Goal: Task Accomplishment & Management: Use online tool/utility

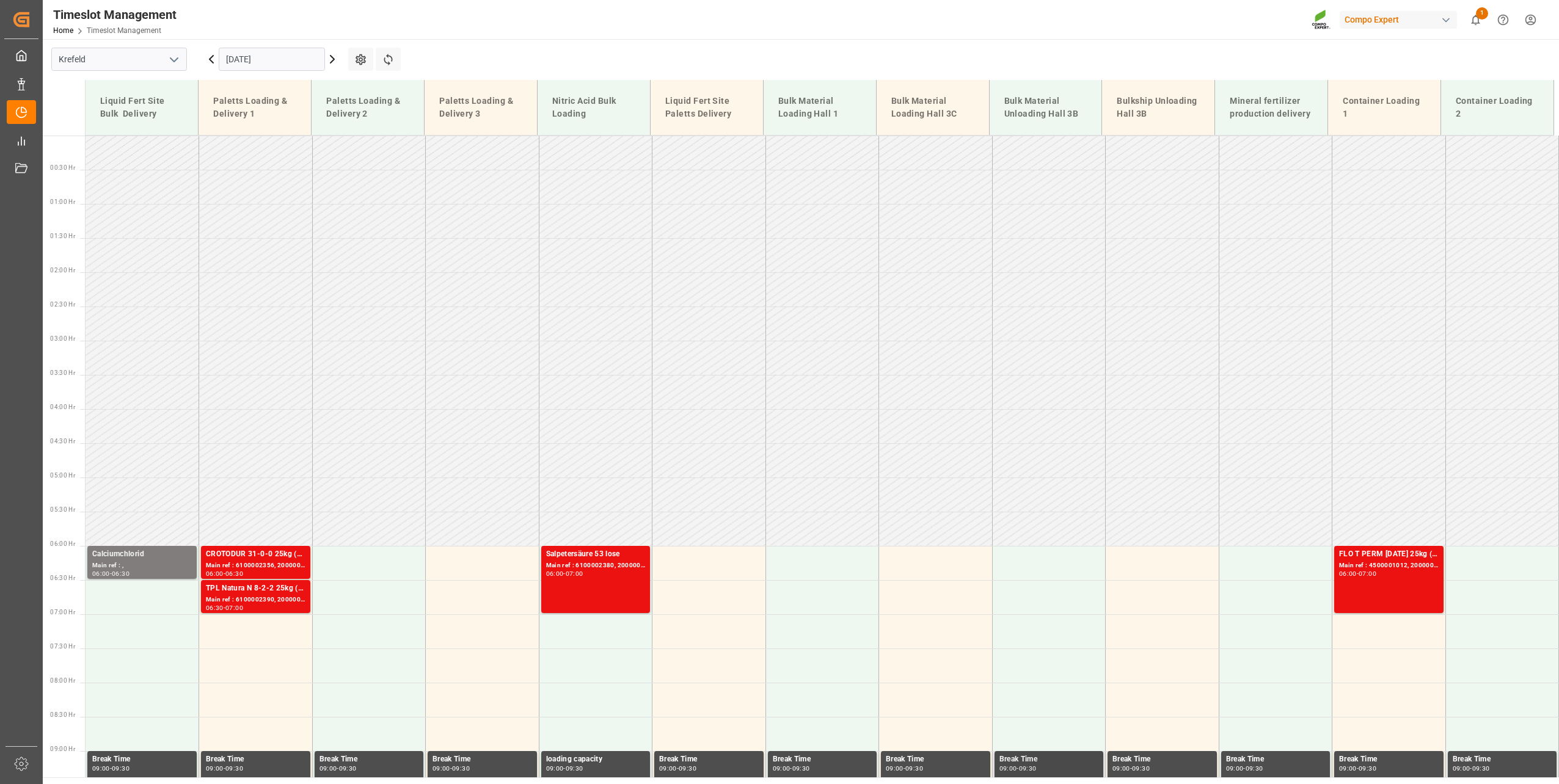
scroll to position [348, 0]
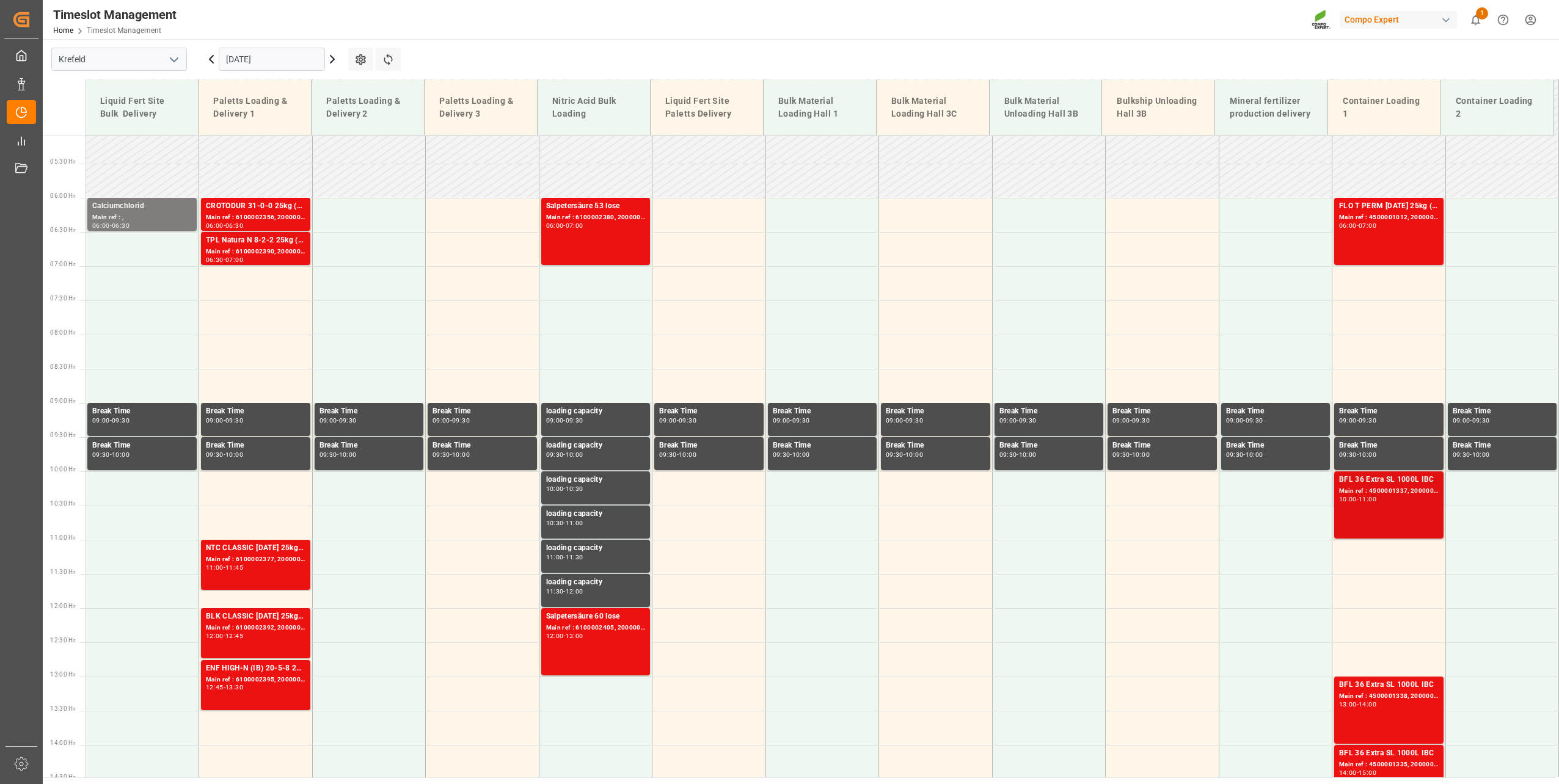
click at [1381, 509] on div "BFL 36 Extra SL 1000L IBC Main ref : 4500001337, 2000000113 10:00 - 11:00" at bounding box center [1389, 505] width 99 height 62
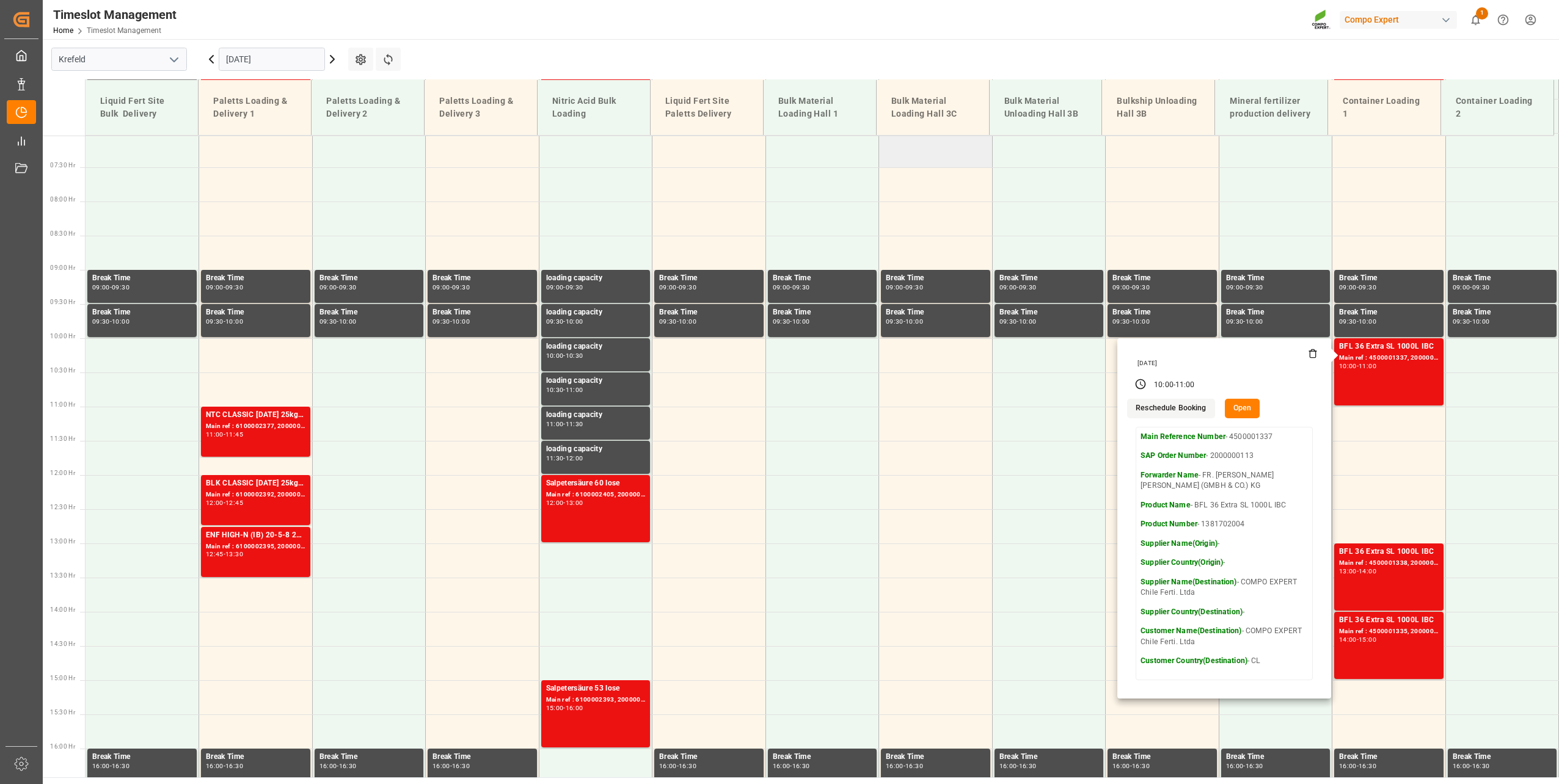
scroll to position [592, 0]
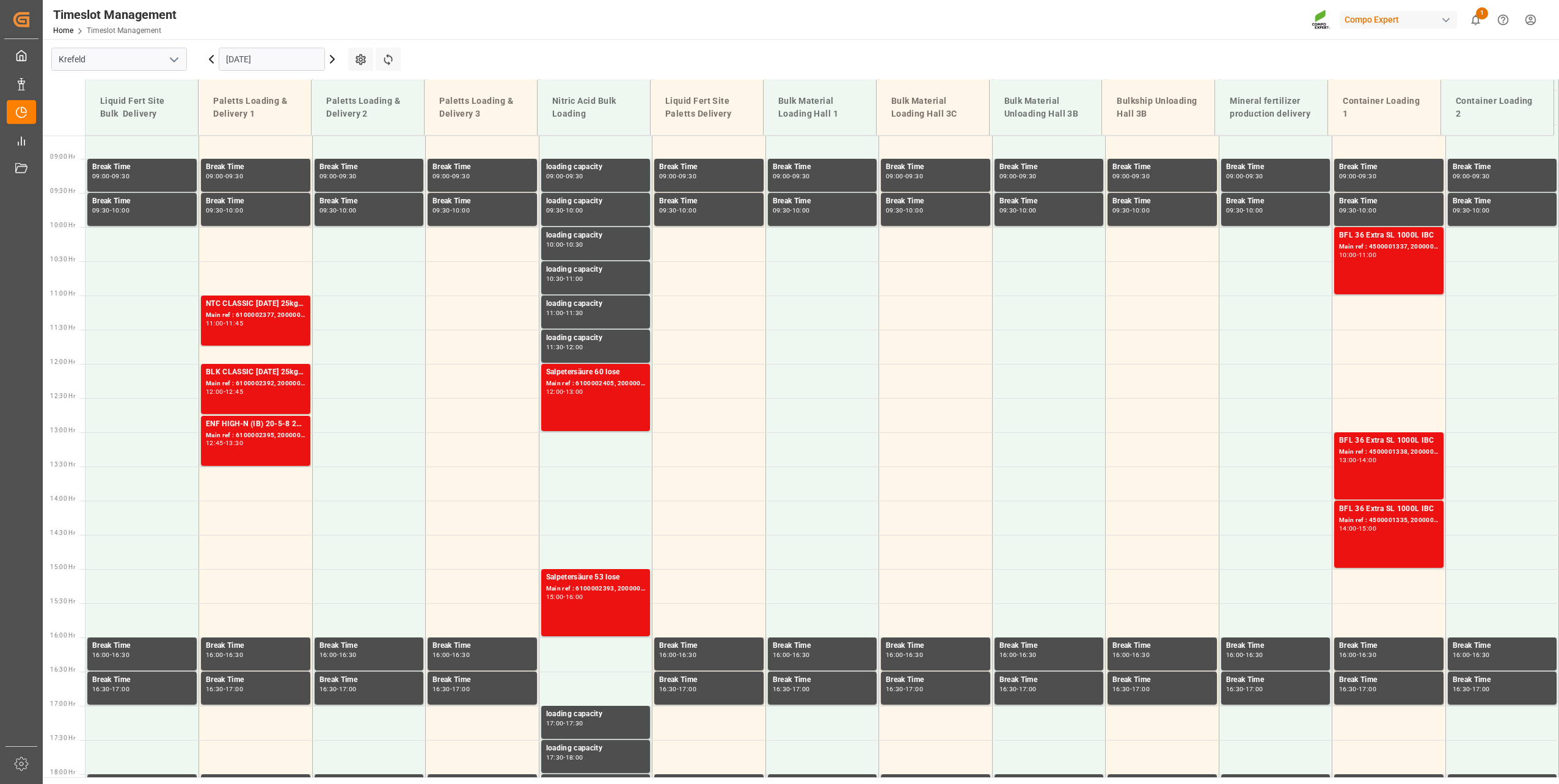
click at [1374, 458] on div "14:00" at bounding box center [1367, 460] width 18 height 6
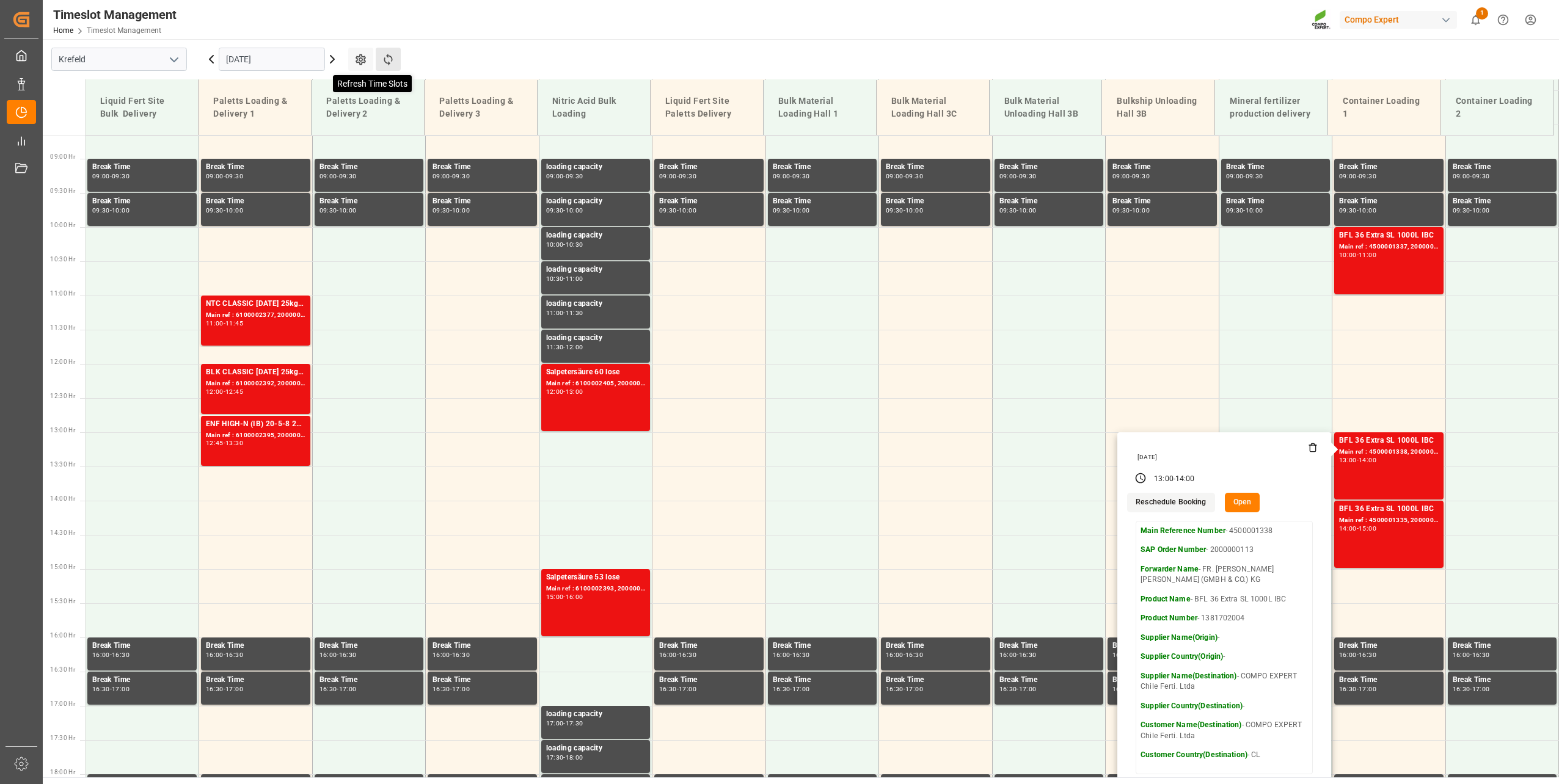
click at [383, 60] on icon at bounding box center [388, 60] width 13 height 13
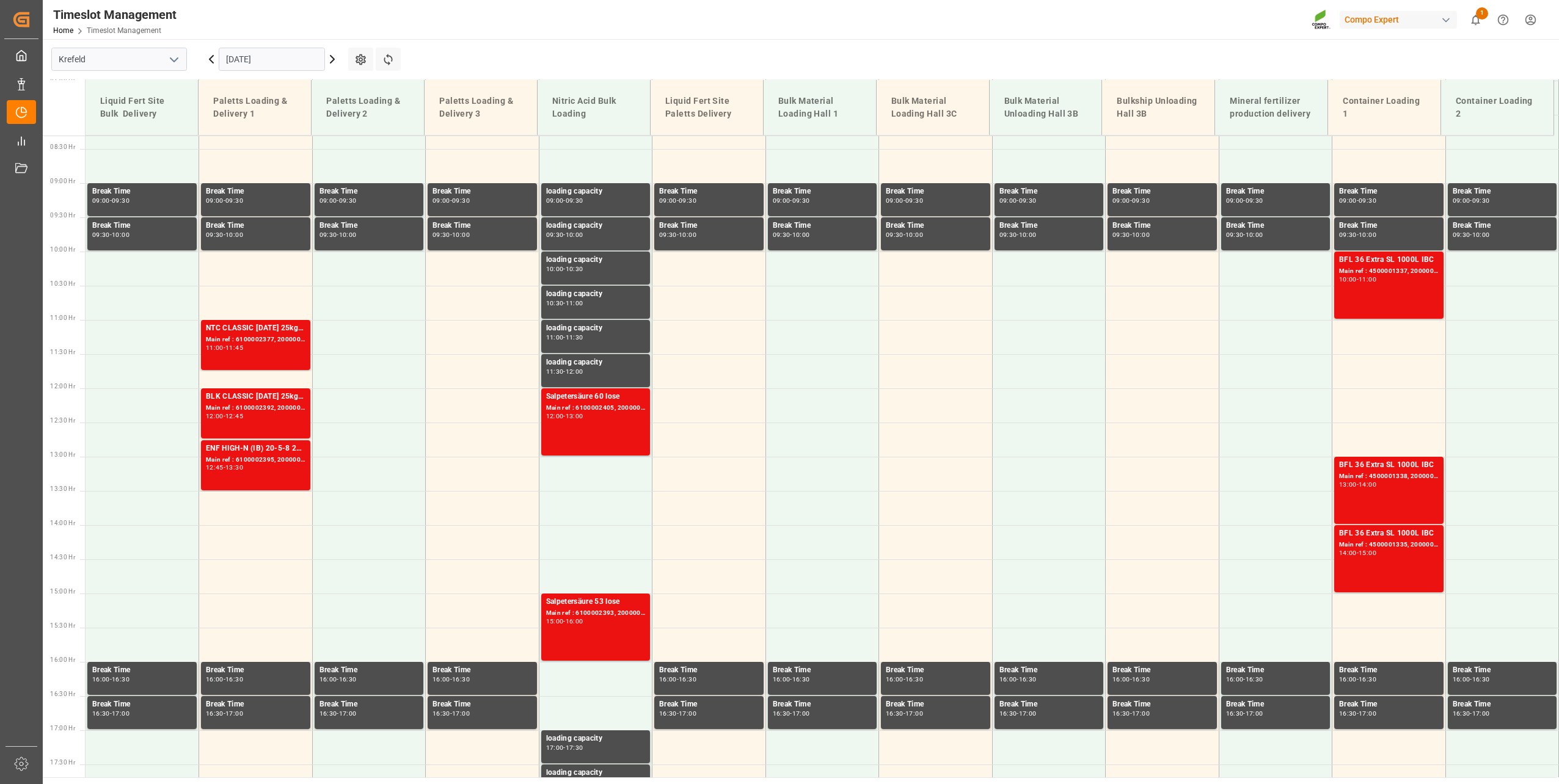
scroll to position [757, 0]
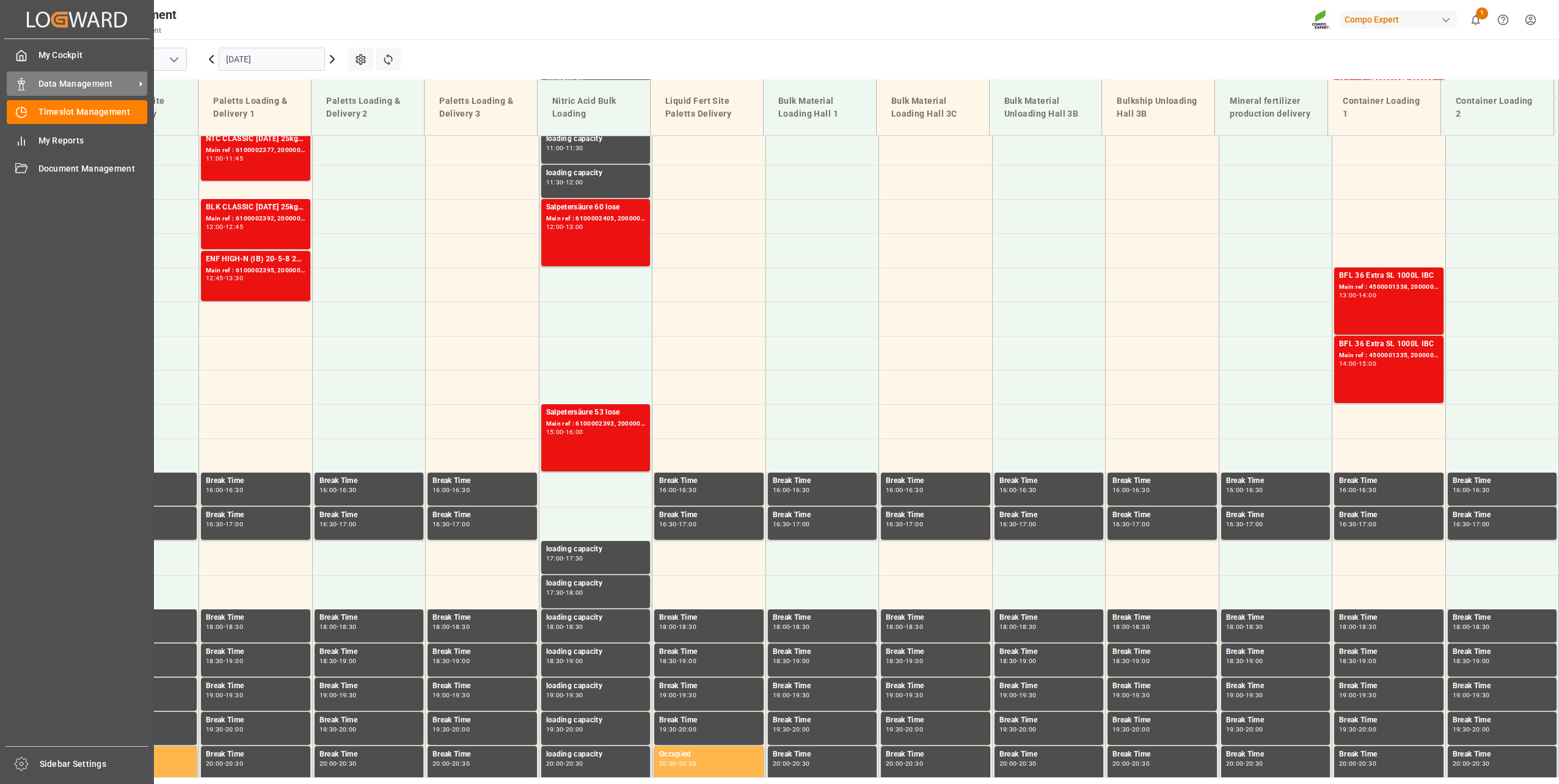
click at [16, 84] on icon at bounding box center [21, 84] width 12 height 12
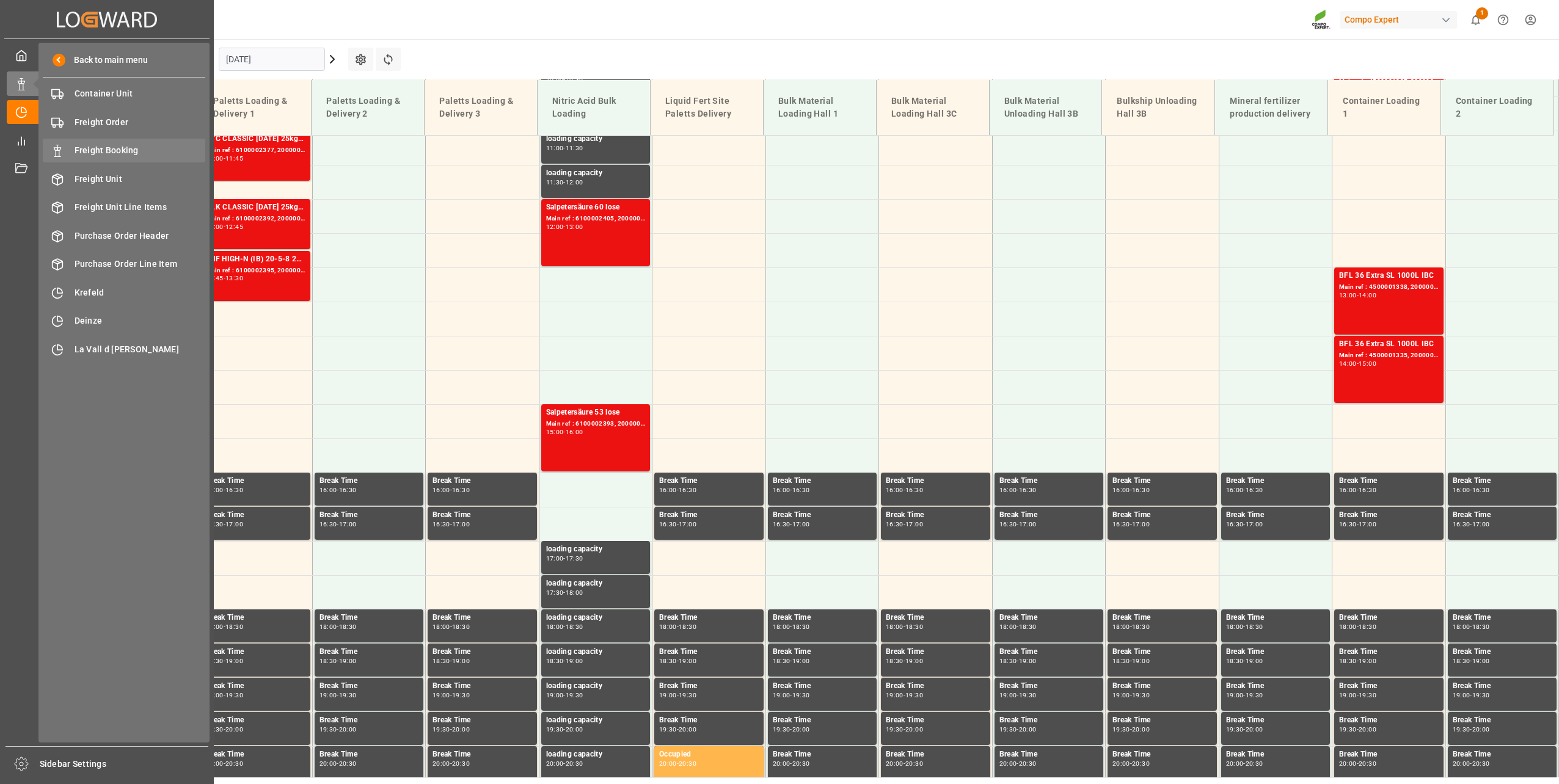
click at [107, 152] on span "Freight Booking" at bounding box center [140, 150] width 131 height 13
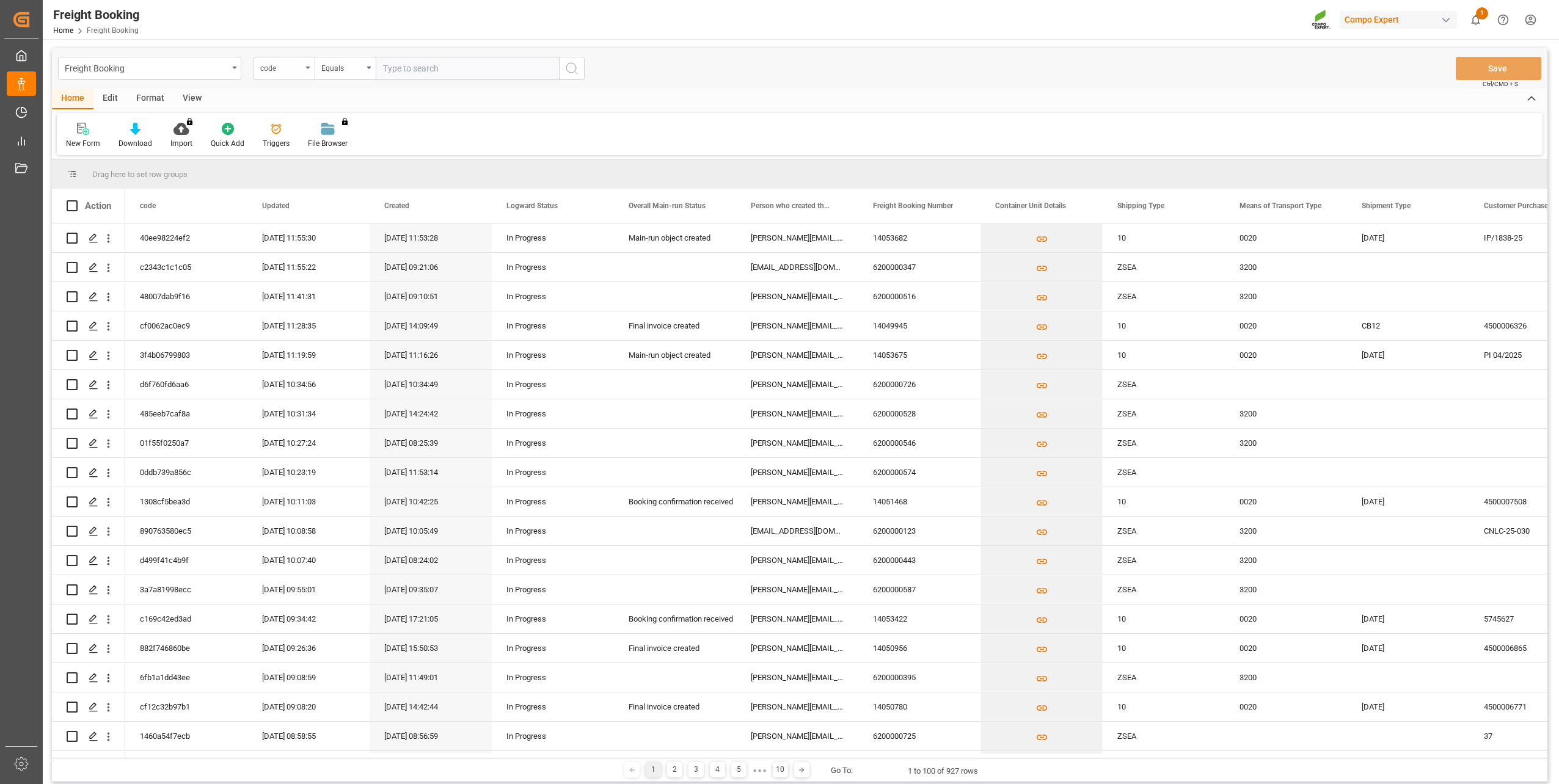
click at [278, 70] on div "code" at bounding box center [281, 67] width 42 height 14
click at [305, 132] on div "SAP Order Numbers" at bounding box center [345, 124] width 182 height 26
click at [343, 67] on div "Equals" at bounding box center [342, 67] width 42 height 14
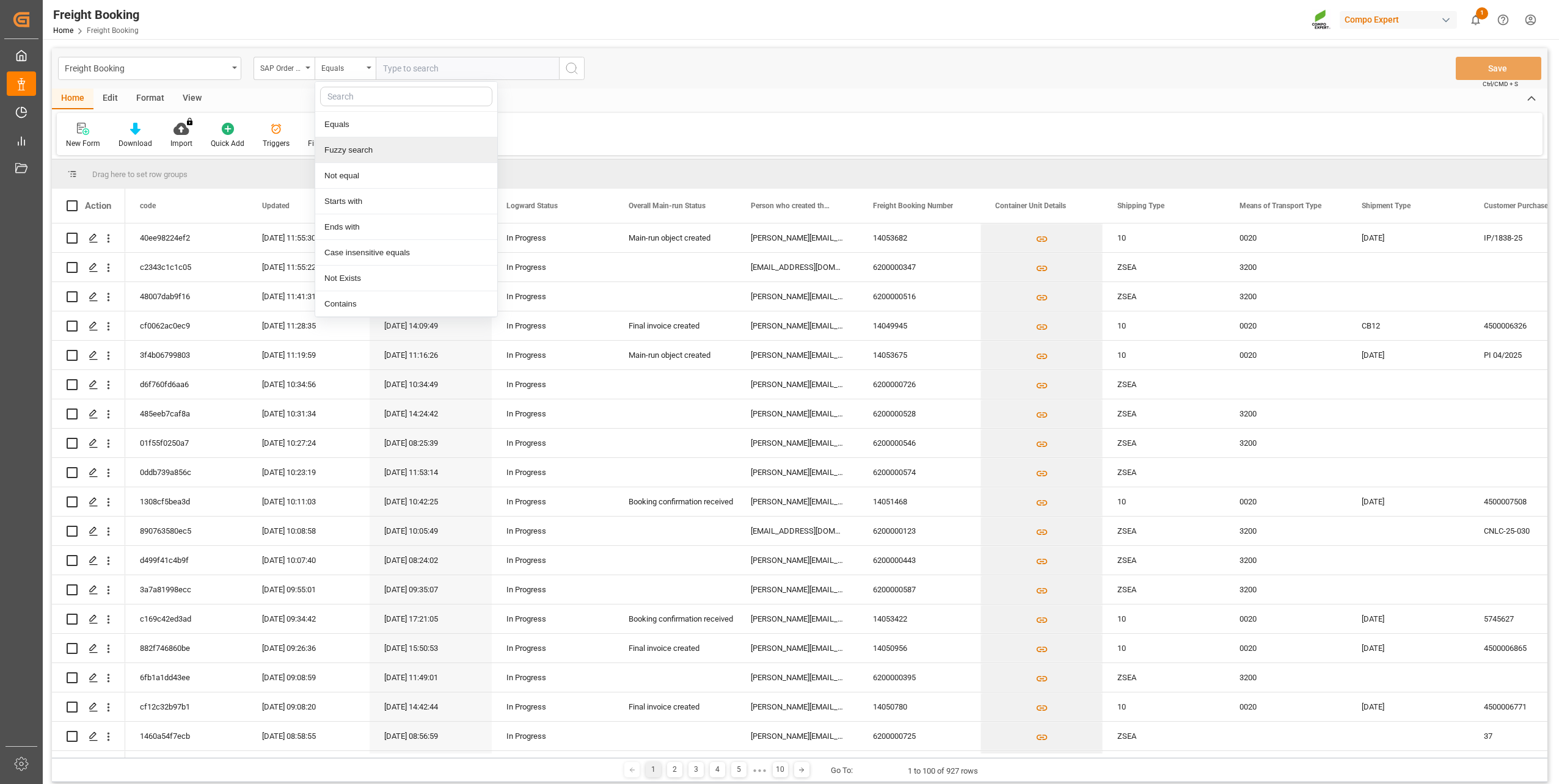
click at [370, 143] on div "Fuzzy search" at bounding box center [406, 150] width 182 height 26
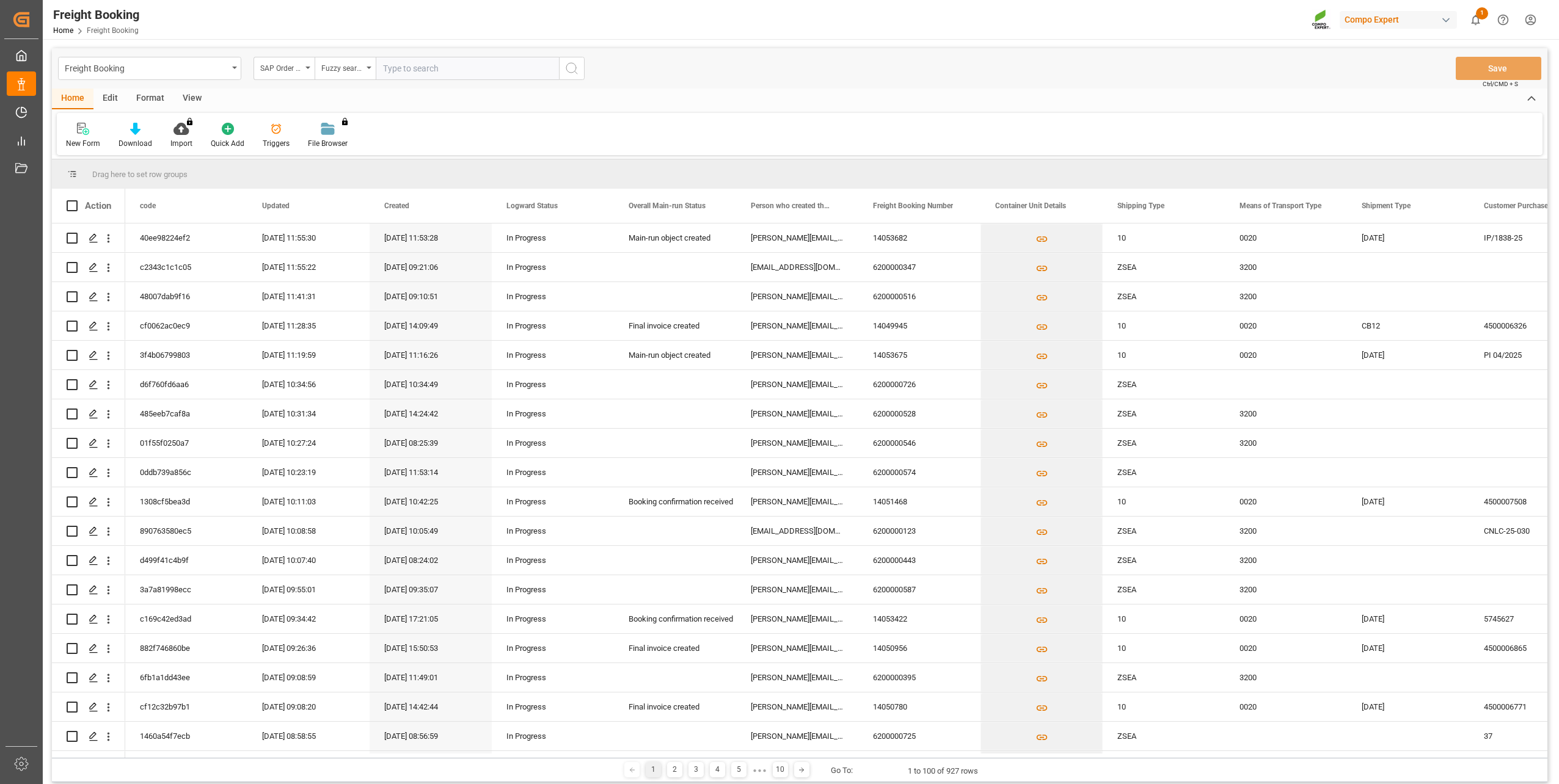
paste input "2000000989"
type input "2000000989"
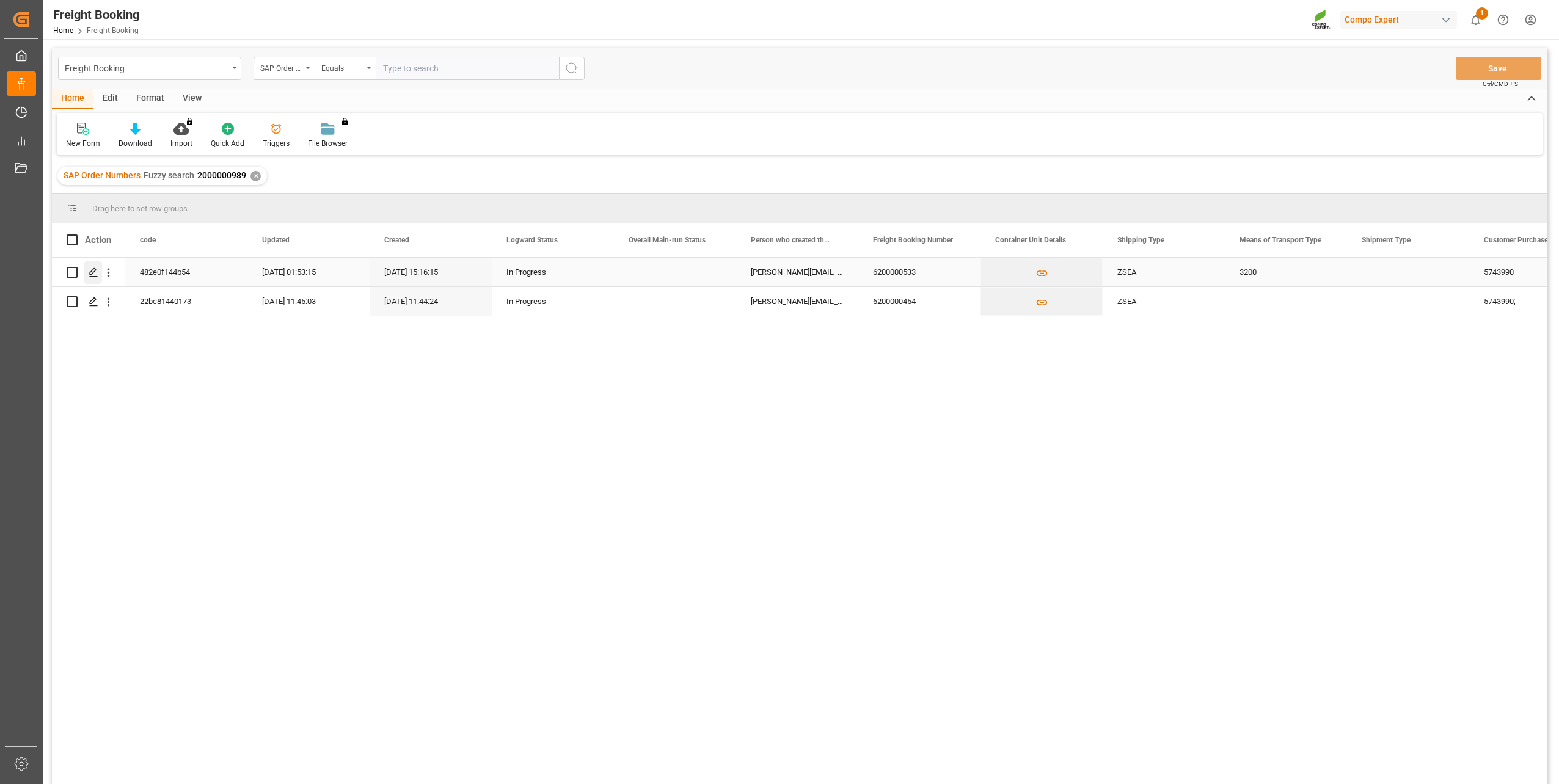
click at [94, 272] on polygon "Press SPACE to select this row." at bounding box center [93, 272] width 6 height 6
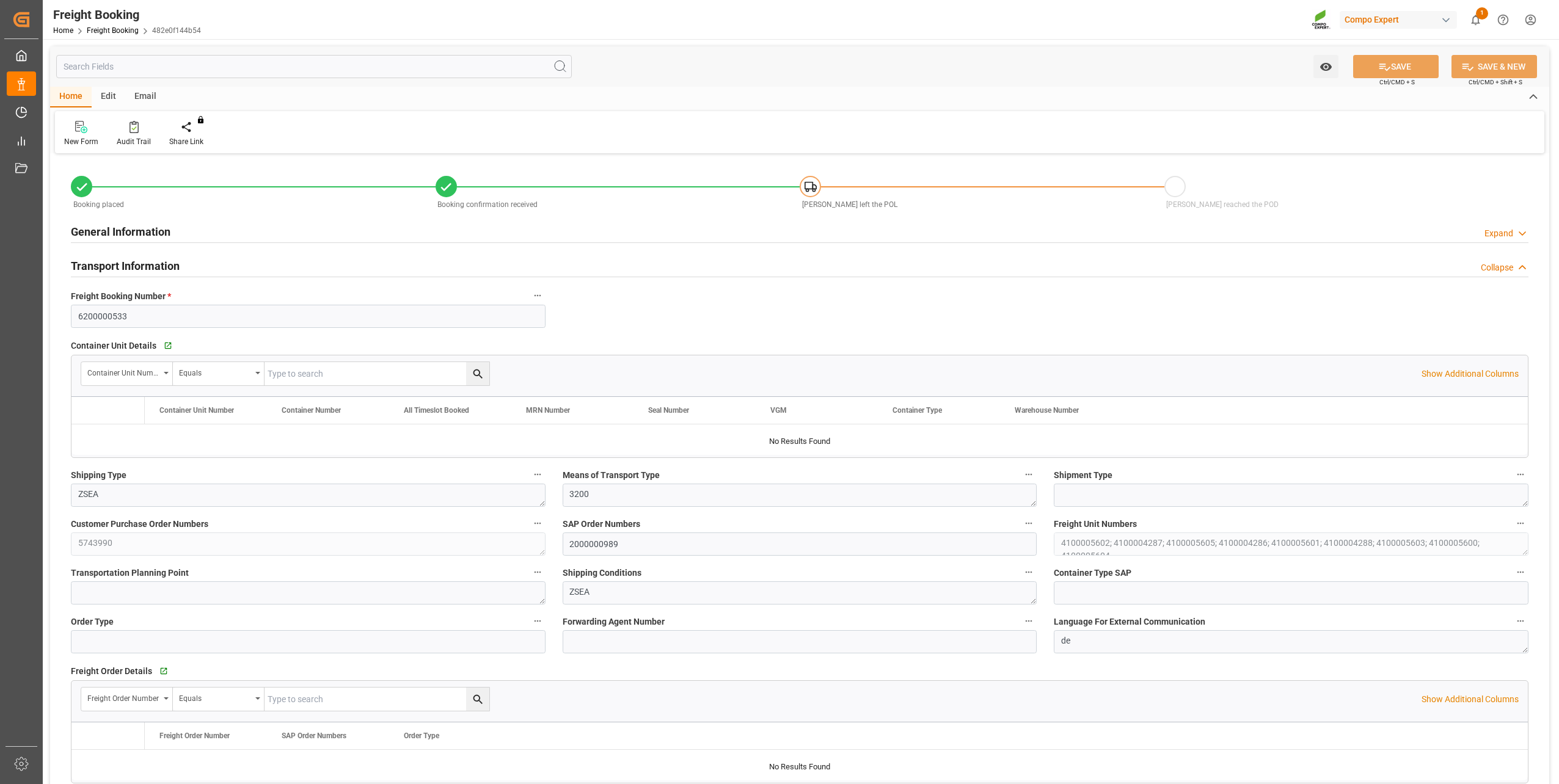
type input "Hapag [PERSON_NAME]"
type input "Hapag Lloyd Aktiengesellschaft"
type input "9777620"
type input "BEANR"
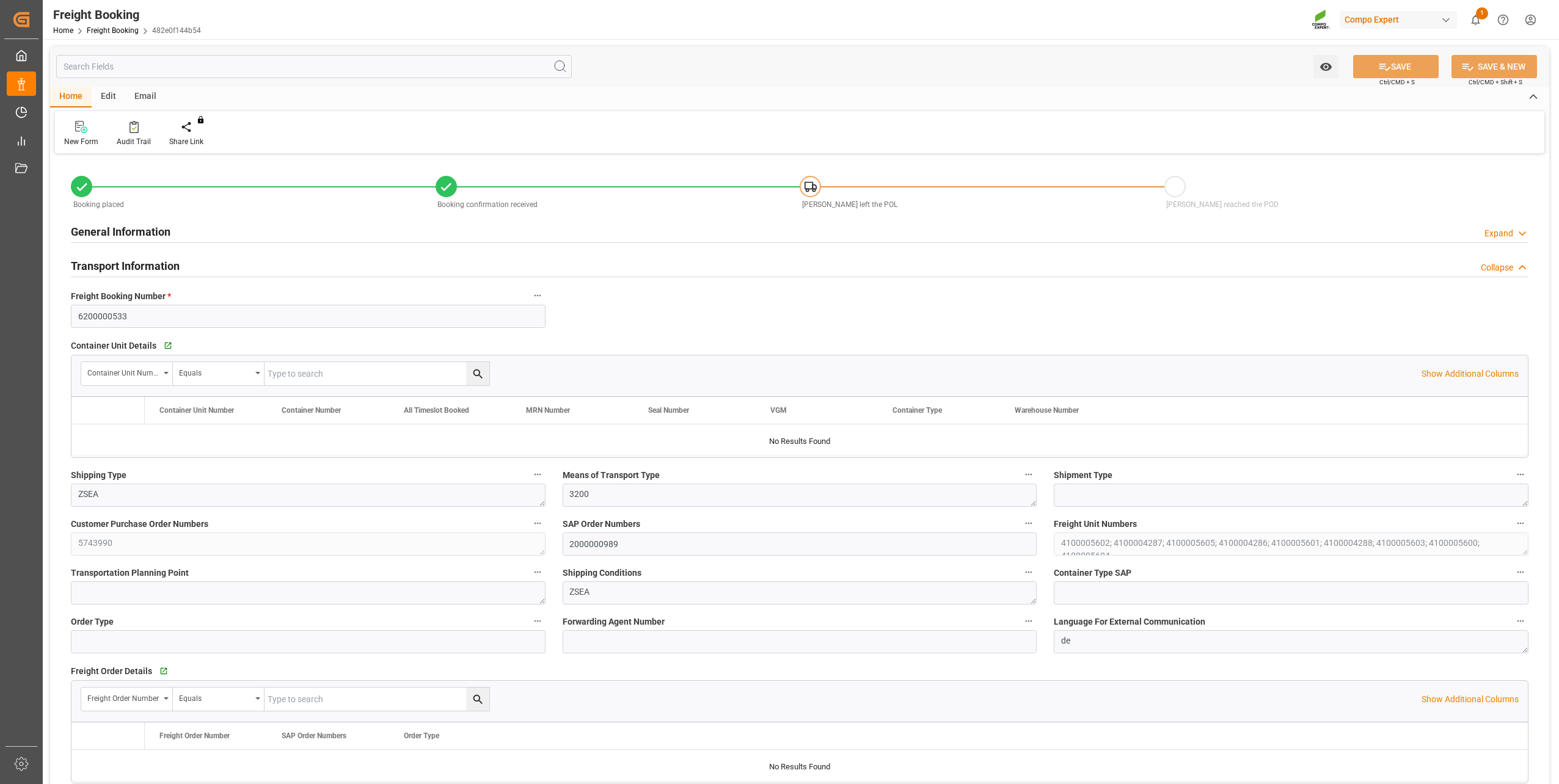
type input "CLSAI"
type input "0"
type input "236661.6"
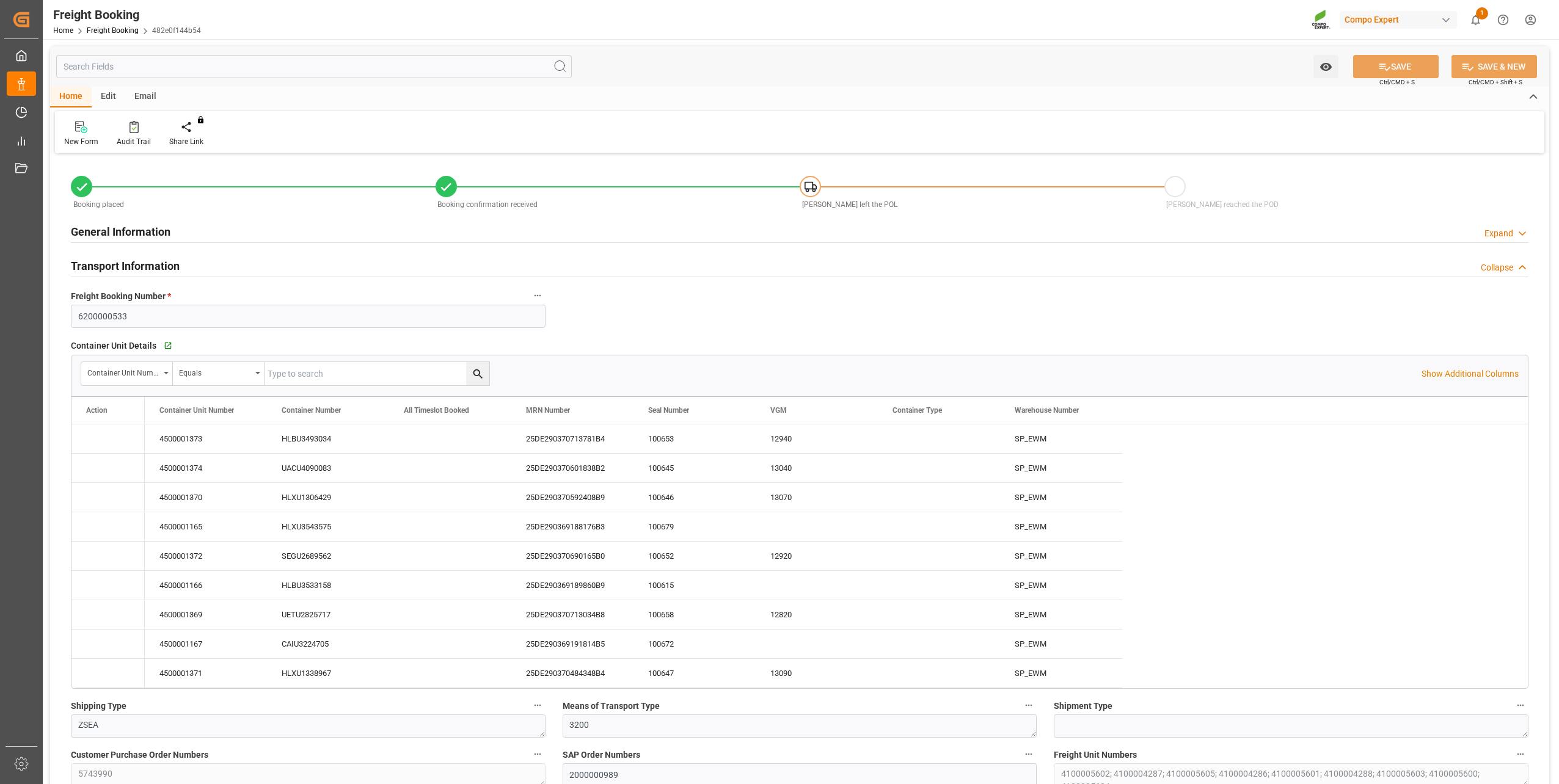
type input "[DATE] 01:00"
type input "[DATE] 06:00"
type input "[DATE] 22:00"
type input "[DATE] 23:00"
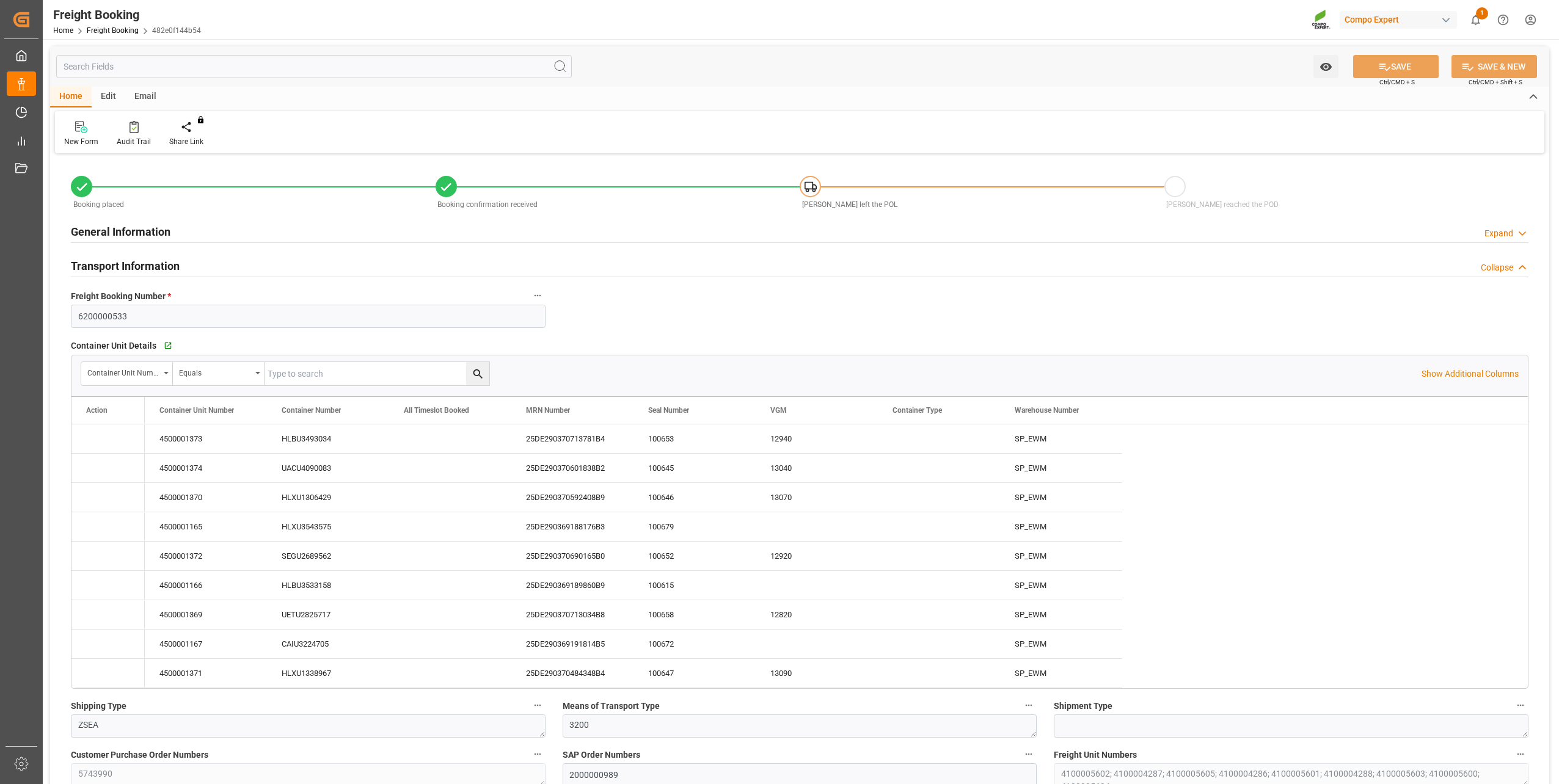
type input "[DATE] 15:16"
type input "[DATE] 11:37"
type input "[DATE] 11:41"
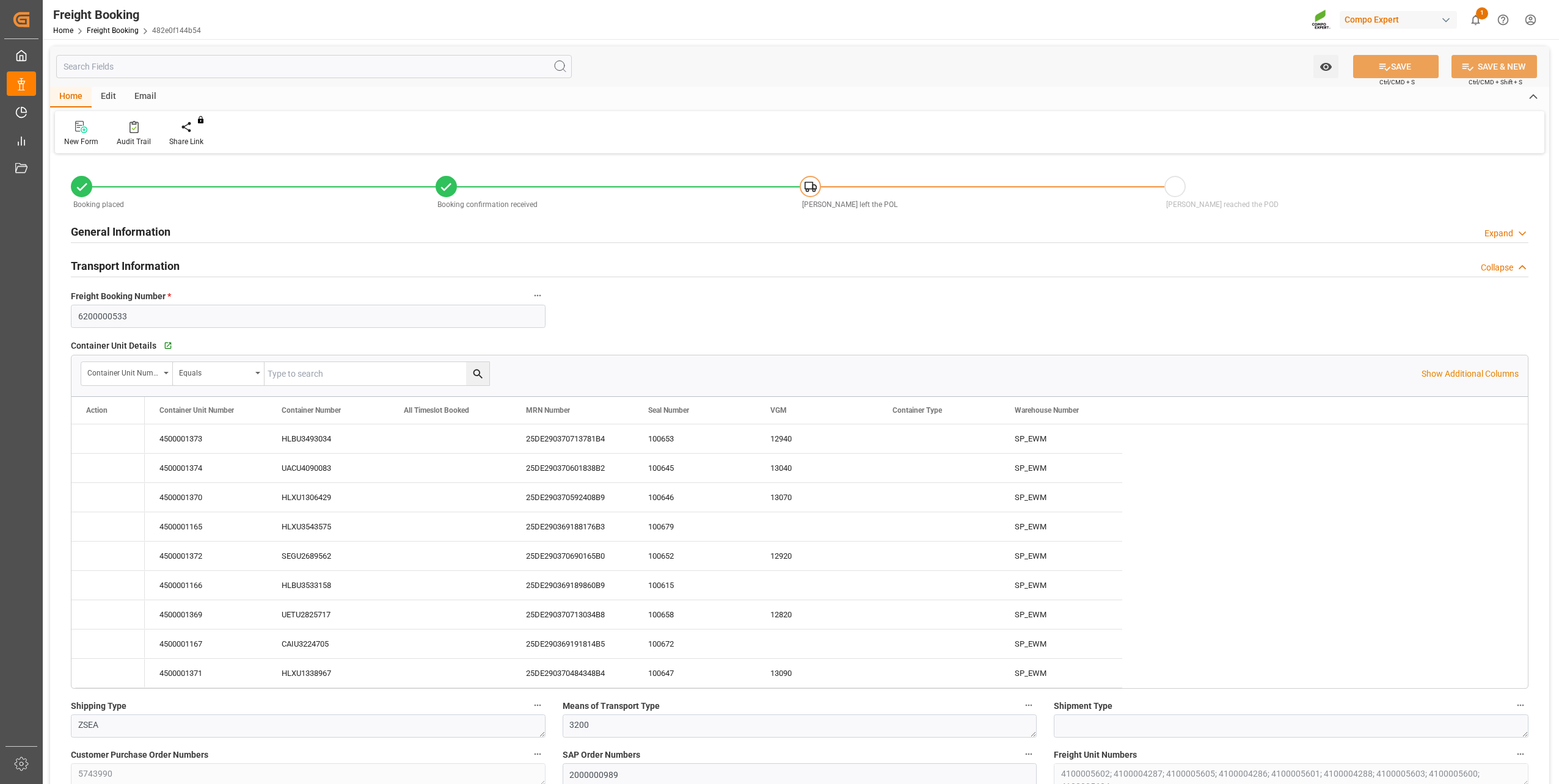
type input "[DATE] 11:41"
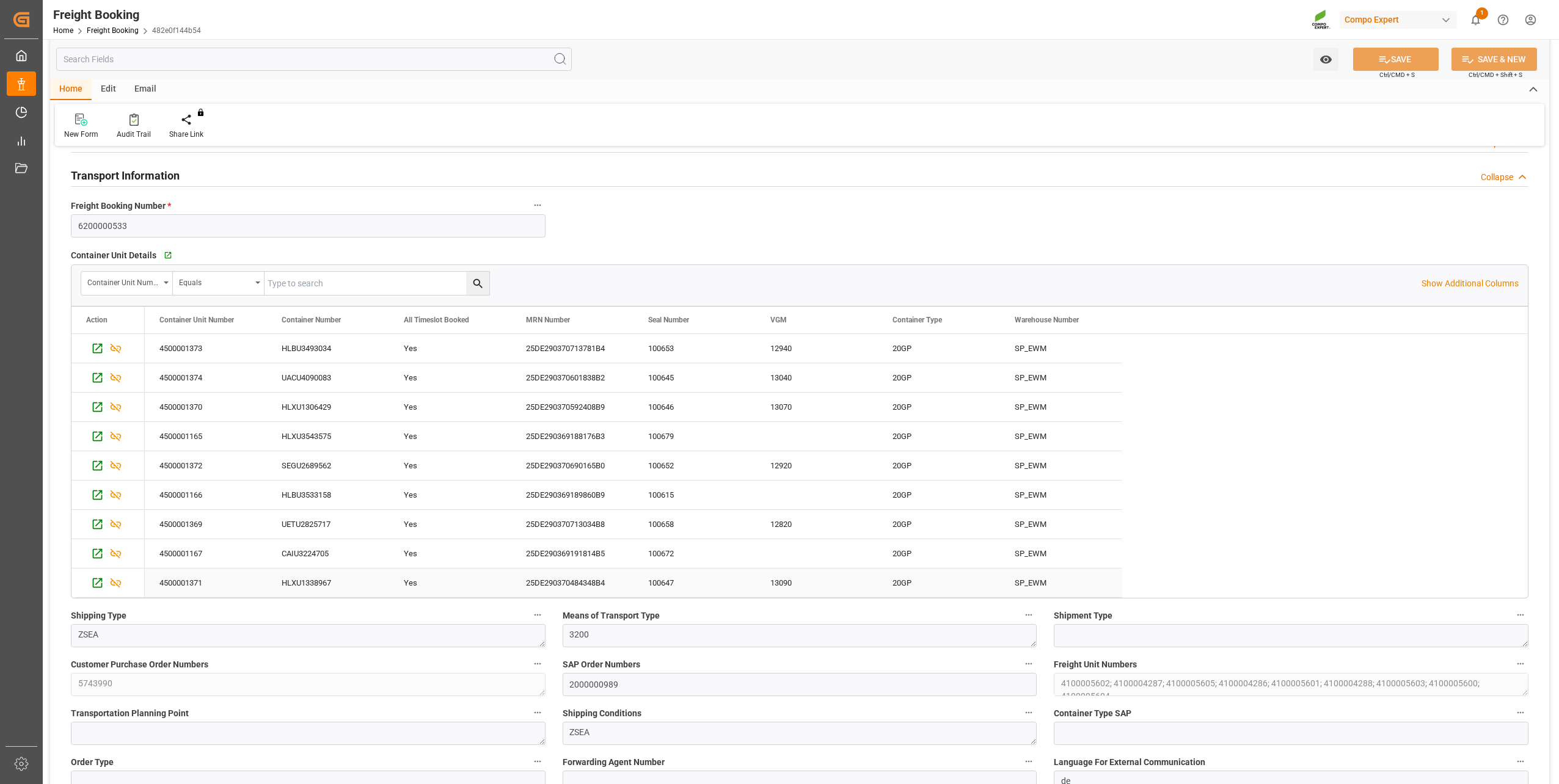
scroll to position [61, 0]
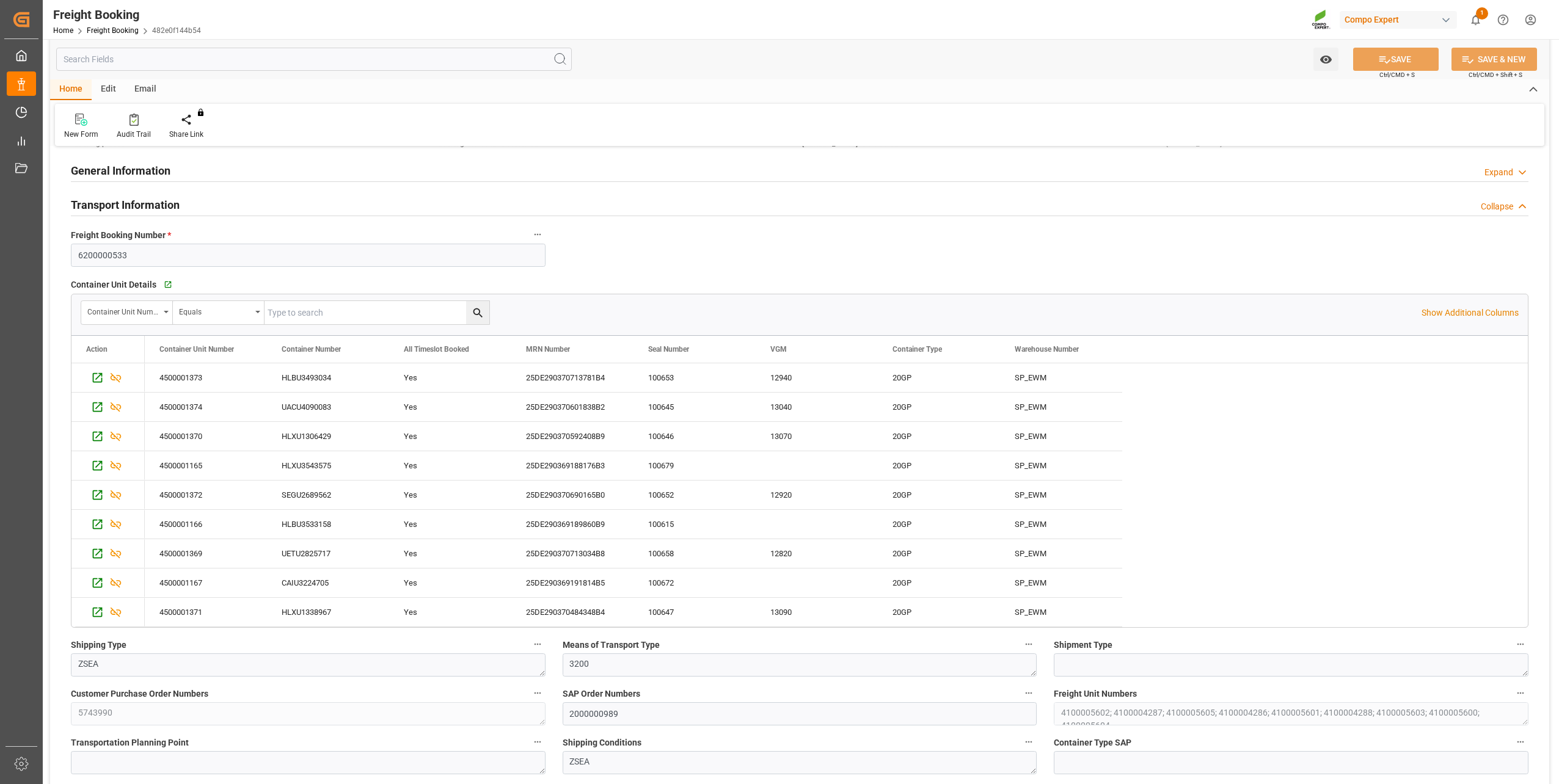
click at [1284, 414] on div "4500001373 HLBU3493034 Yes 25DE290370713781B4 100653 12940 20GP SP_EWM 45000013…" at bounding box center [836, 495] width 1383 height 264
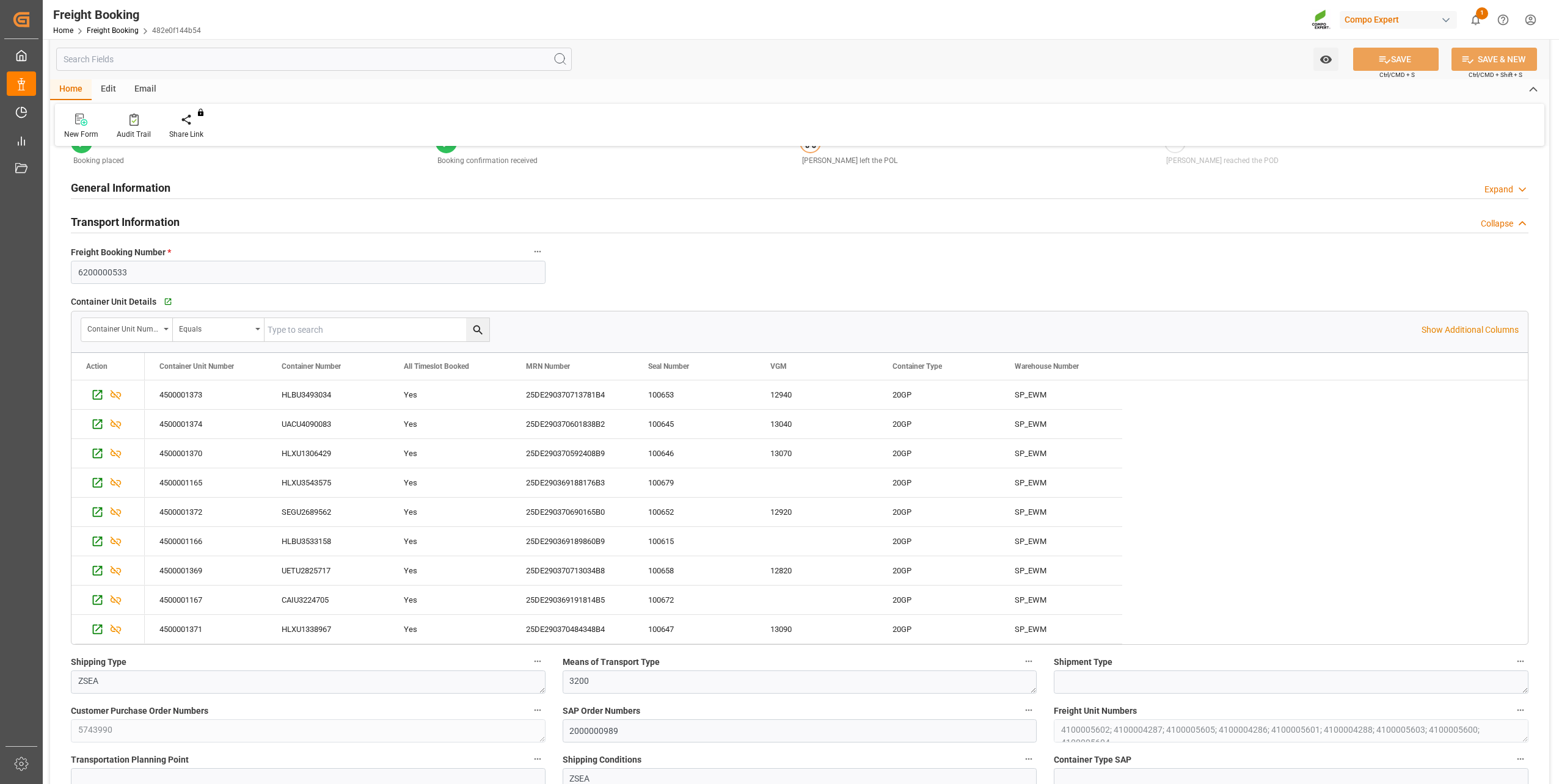
scroll to position [183, 0]
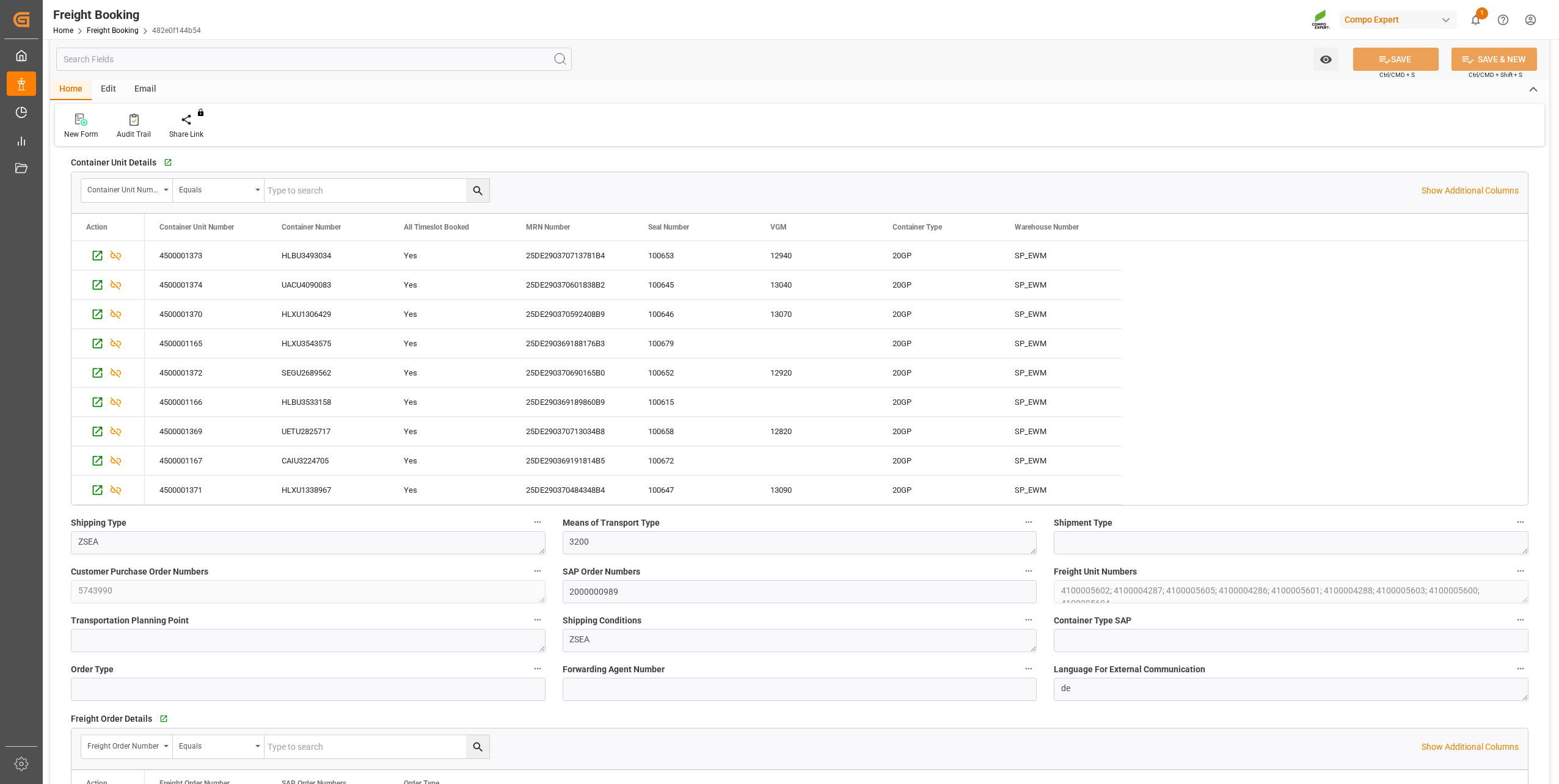
click at [581, 103] on div "Home Edit Email New Form Audit Trail Share Link You don't have permission for t…" at bounding box center [800, 113] width 1499 height 67
click at [164, 159] on icon "button" at bounding box center [167, 162] width 8 height 8
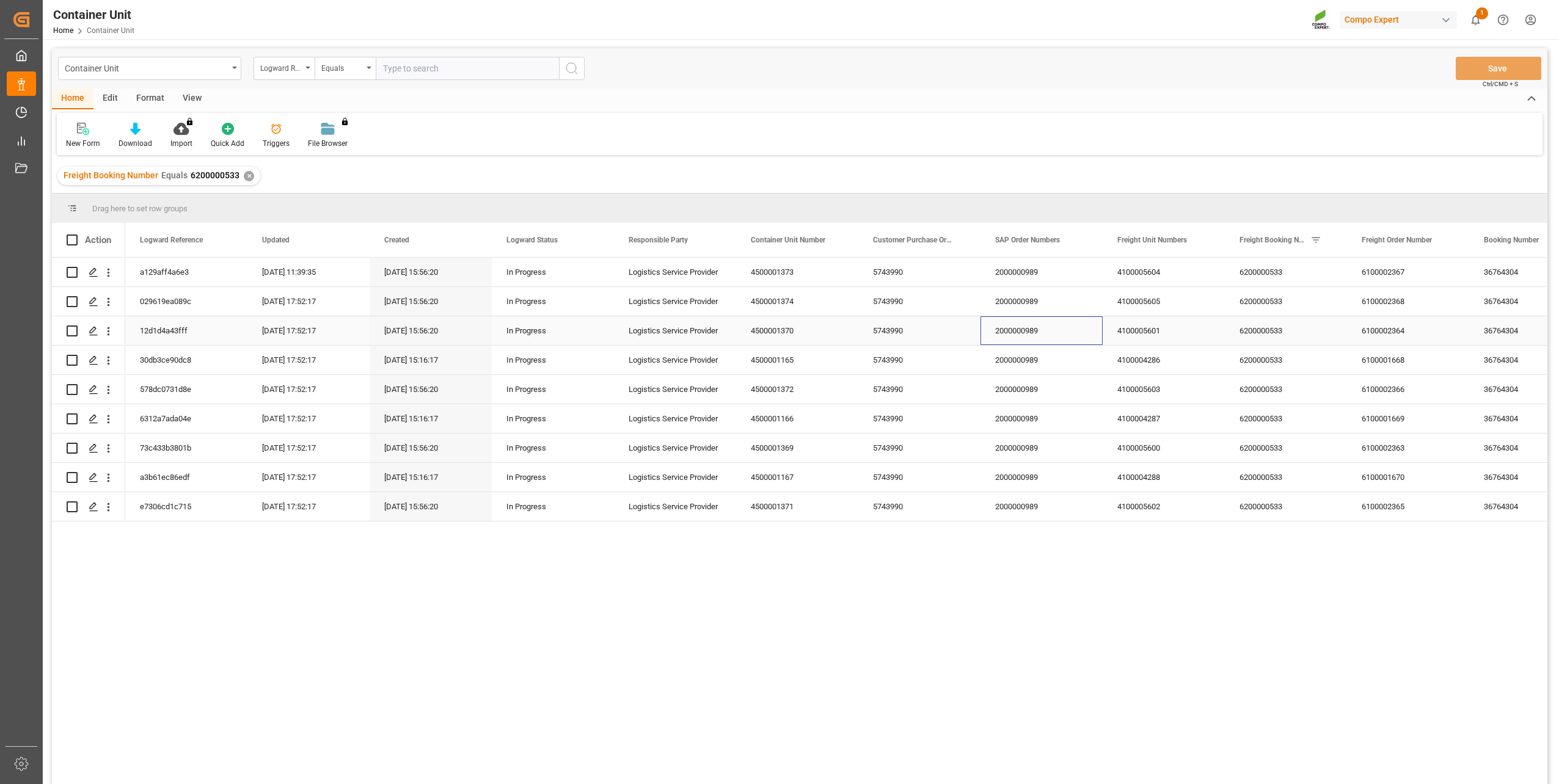
click at [1027, 335] on div "2000000989" at bounding box center [1041, 331] width 122 height 28
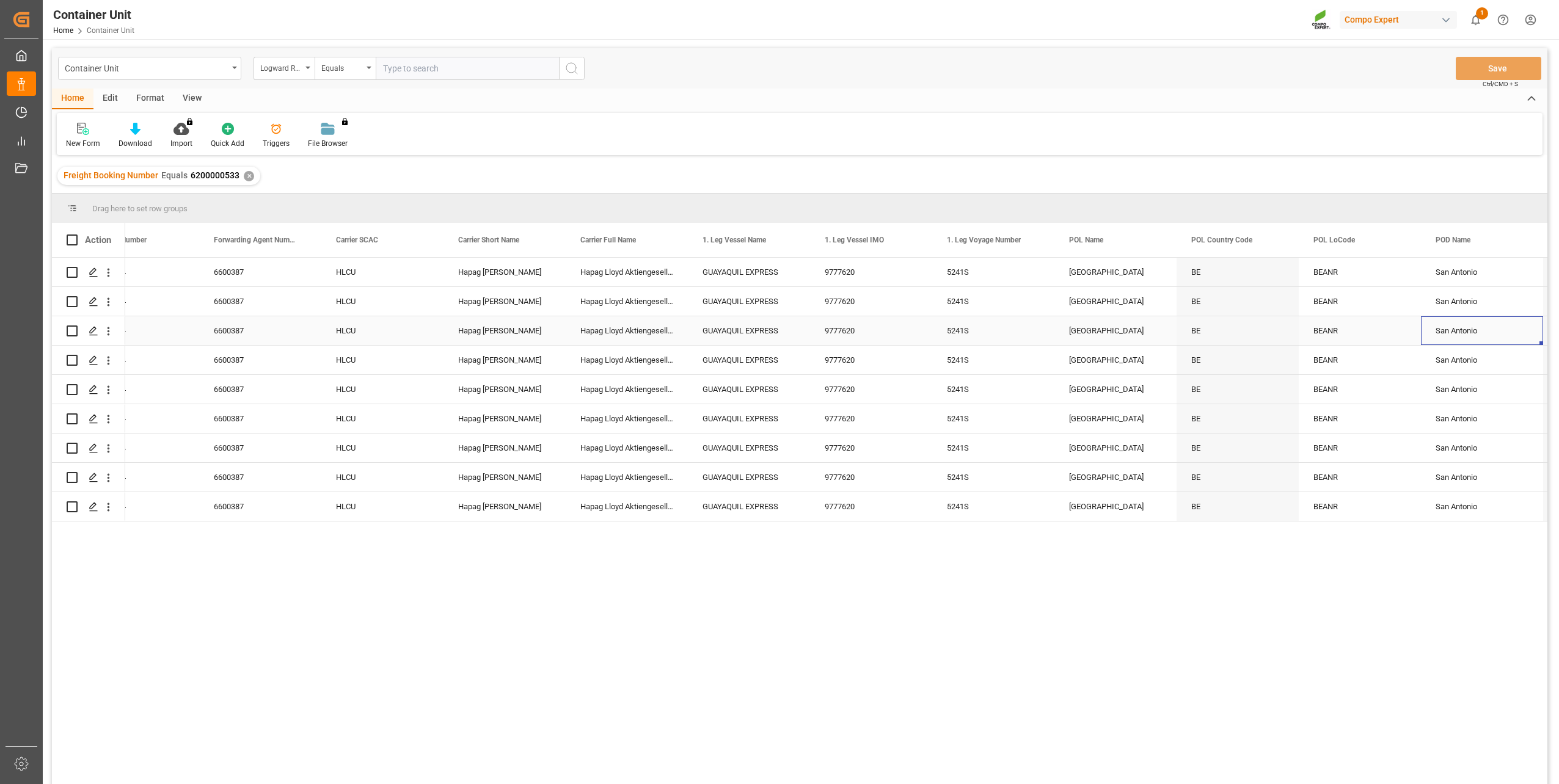
scroll to position [0, 1514]
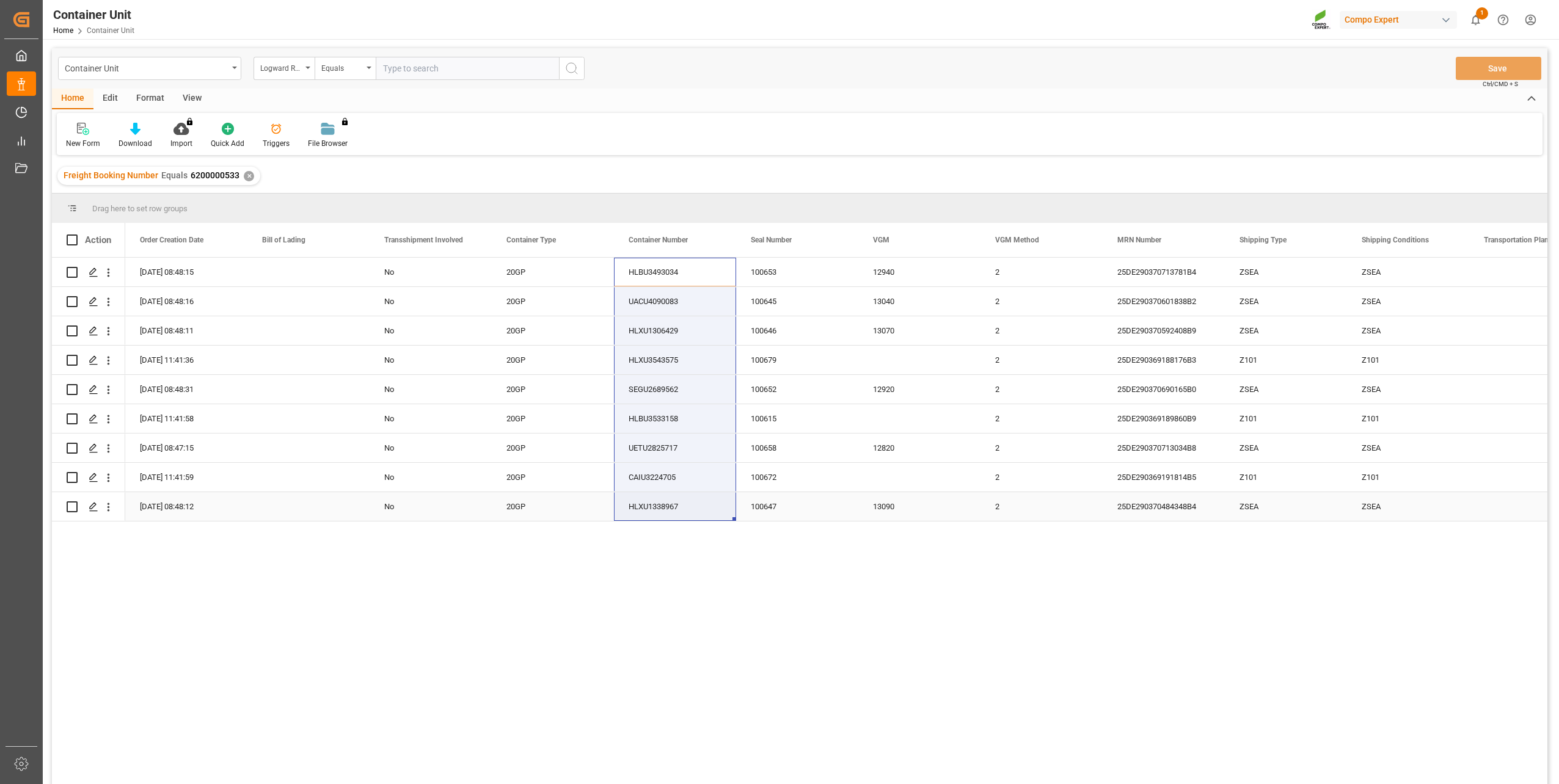
drag, startPoint x: 664, startPoint y: 274, endPoint x: 657, endPoint y: 503, distance: 229.1
click at [787, 170] on div "Freight Booking Number Equals 6200000533 ✕" at bounding box center [799, 176] width 1496 height 34
click at [679, 269] on div "HLBU3493034" at bounding box center [675, 272] width 122 height 28
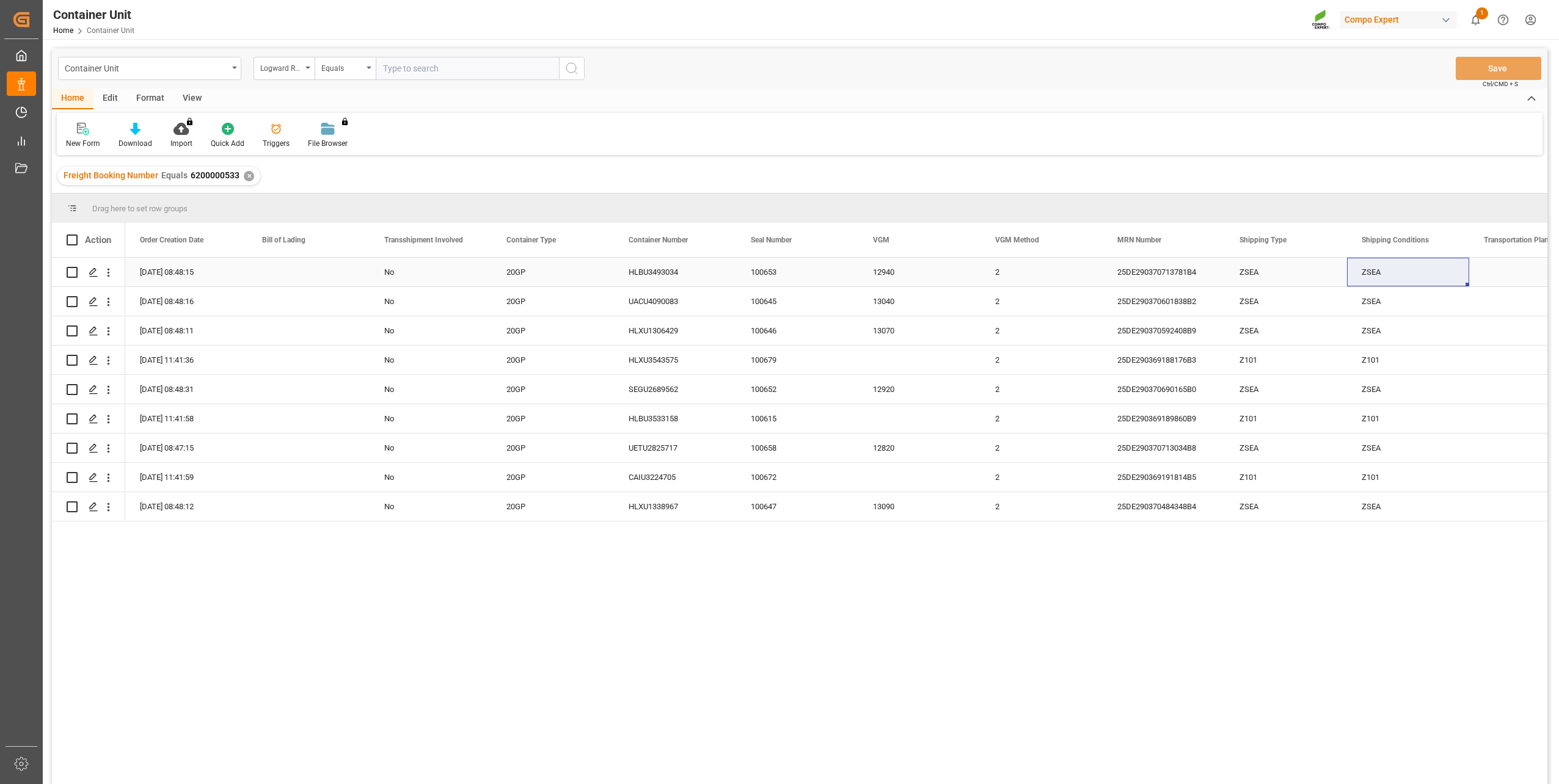
click at [1387, 276] on div "ZSEA" at bounding box center [1408, 272] width 122 height 28
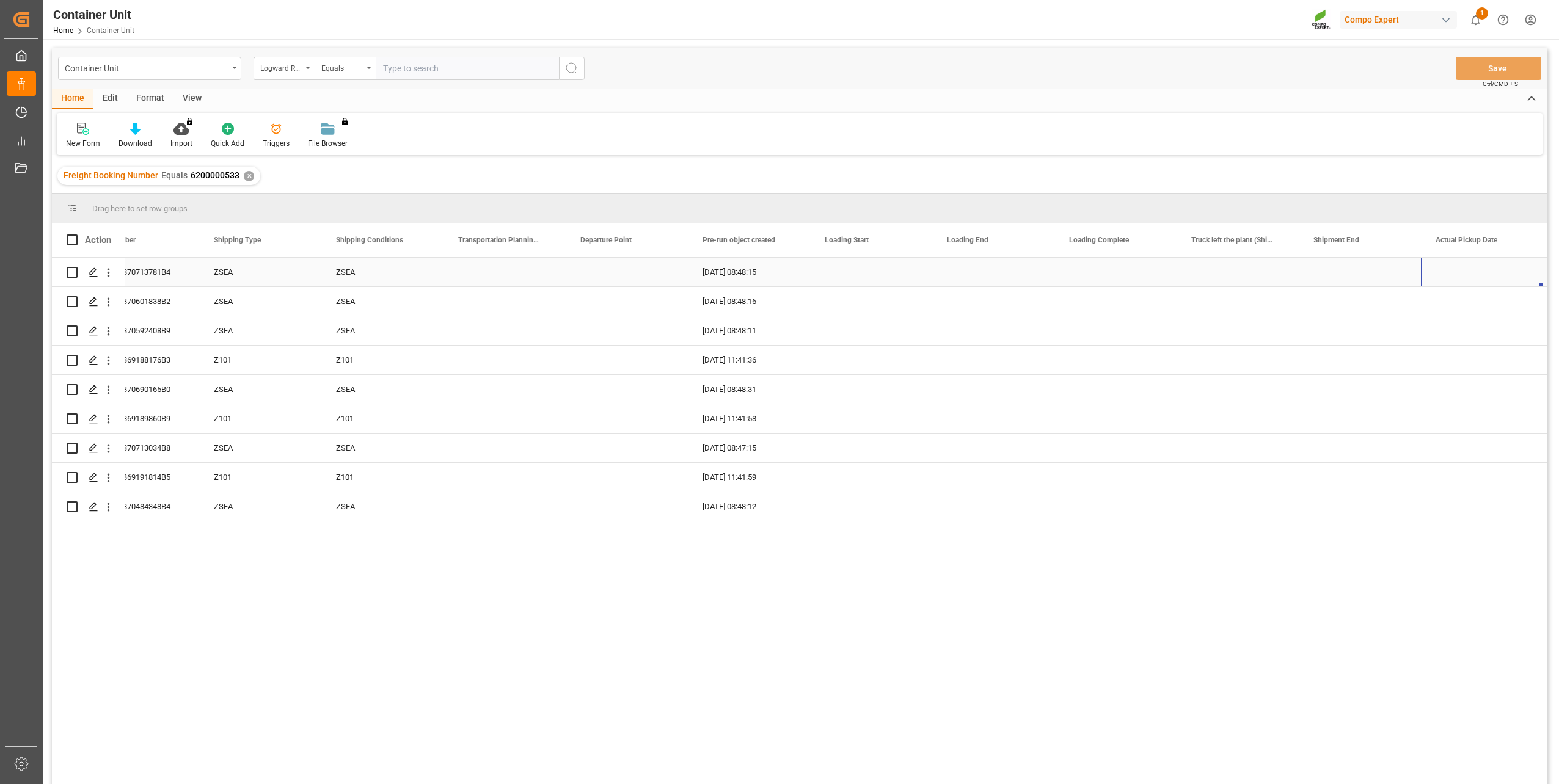
scroll to position [0, 4325]
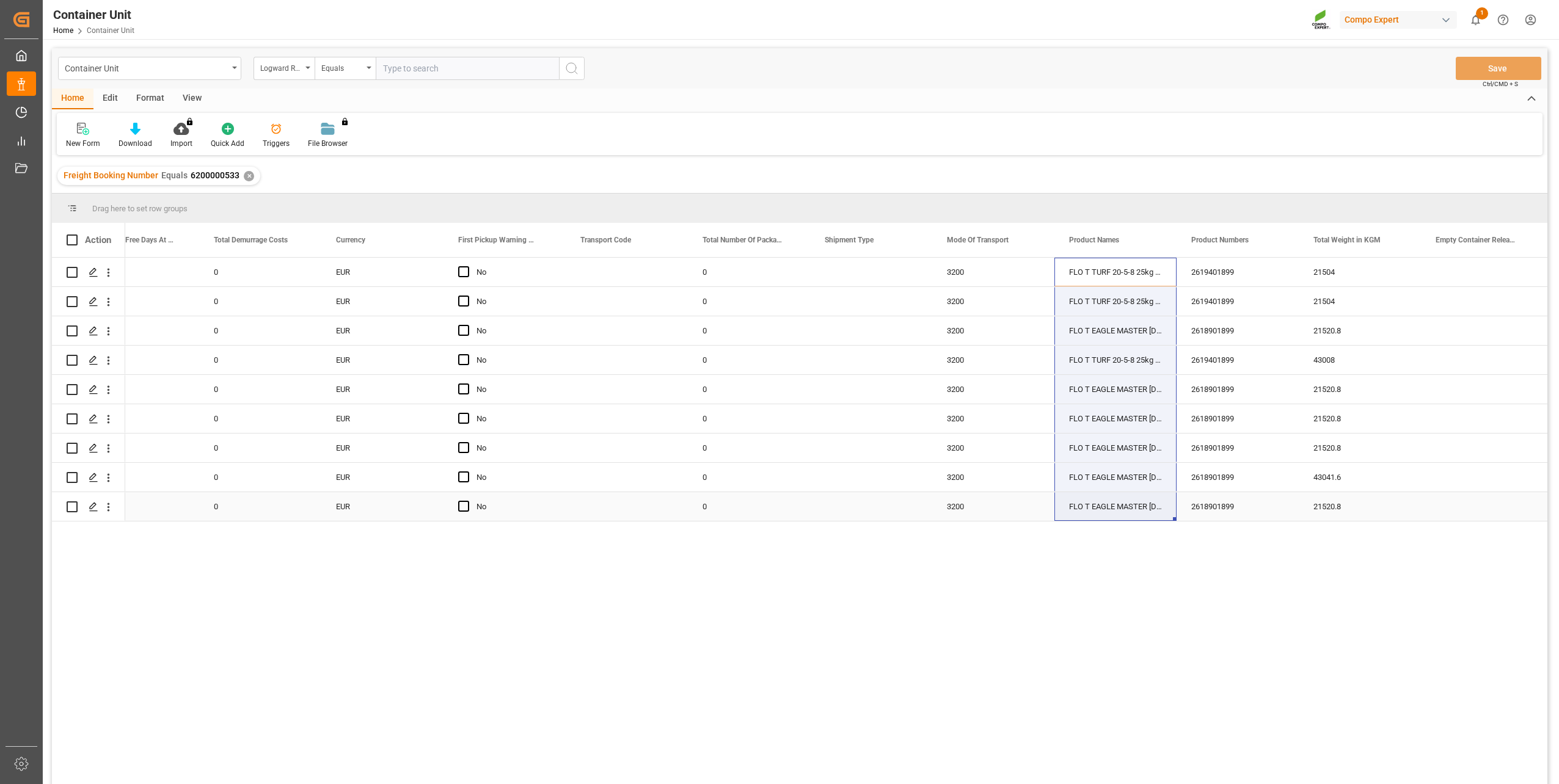
drag, startPoint x: 1112, startPoint y: 270, endPoint x: 1102, endPoint y: 503, distance: 233.2
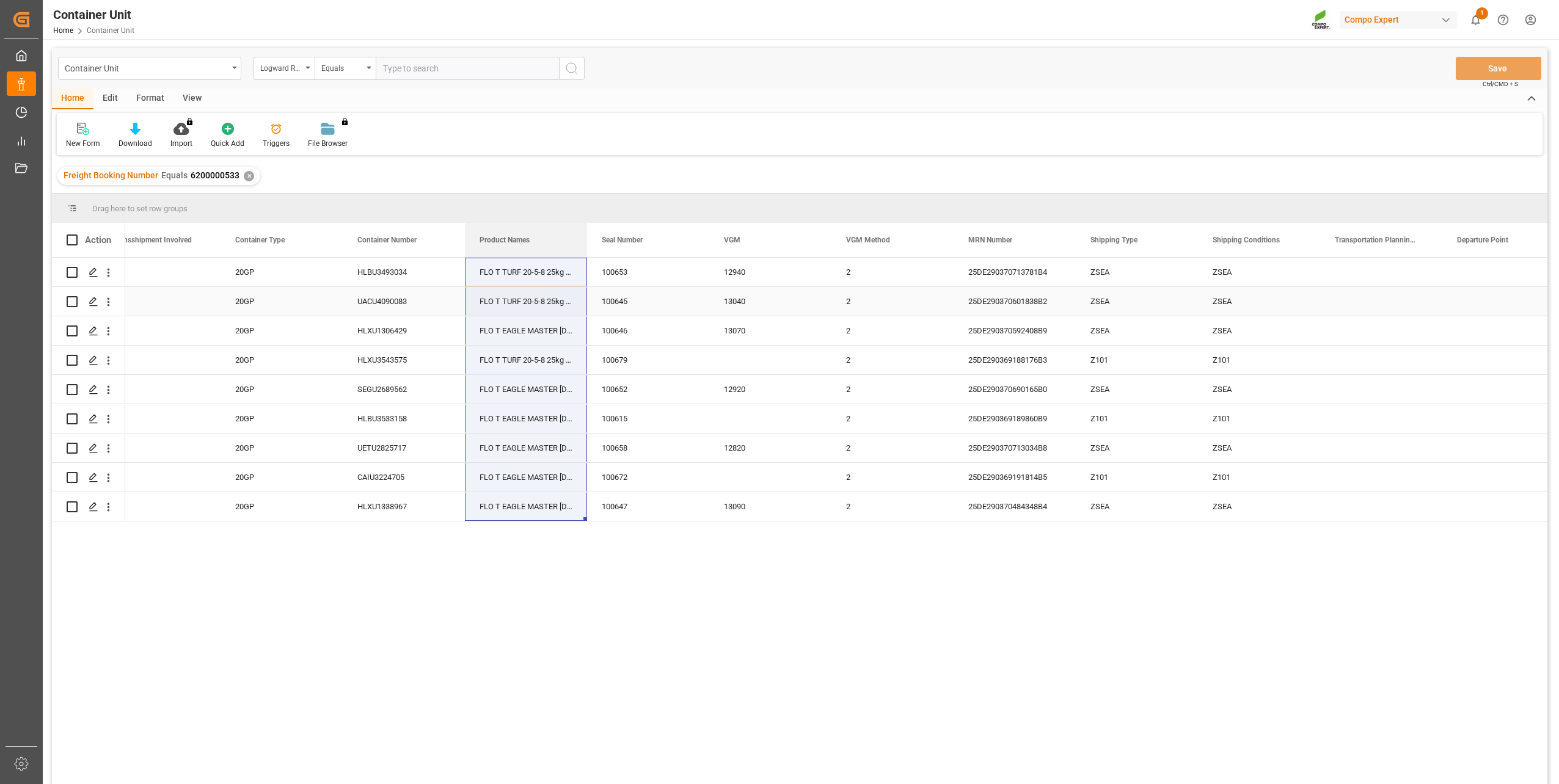
drag, startPoint x: 1096, startPoint y: 243, endPoint x: 528, endPoint y: 290, distance: 569.9
click at [748, 136] on div "New Form Download Import You don't have permission for this feature. Contact ad…" at bounding box center [799, 133] width 1486 height 42
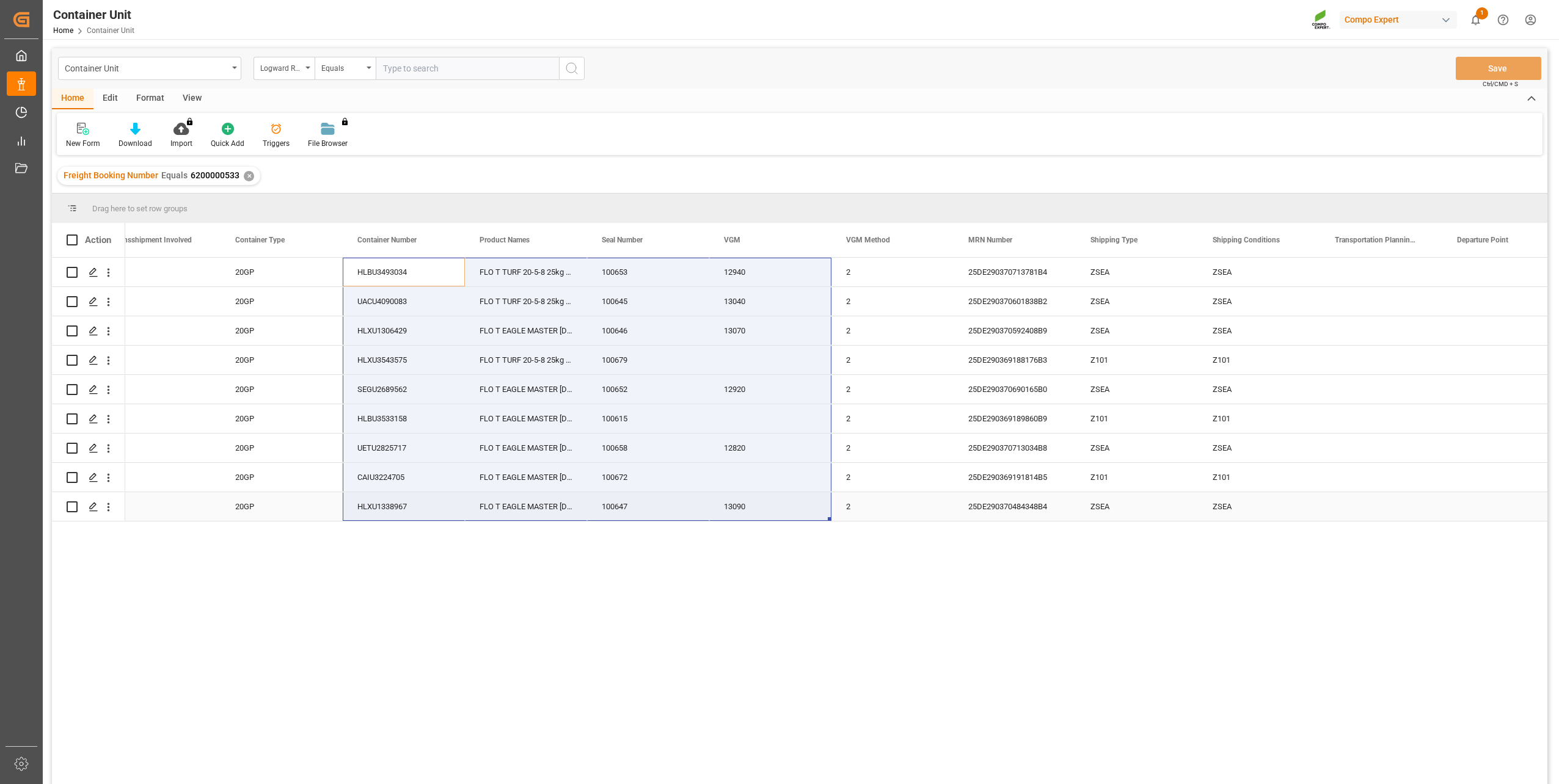
drag, startPoint x: 371, startPoint y: 269, endPoint x: 734, endPoint y: 493, distance: 426.6
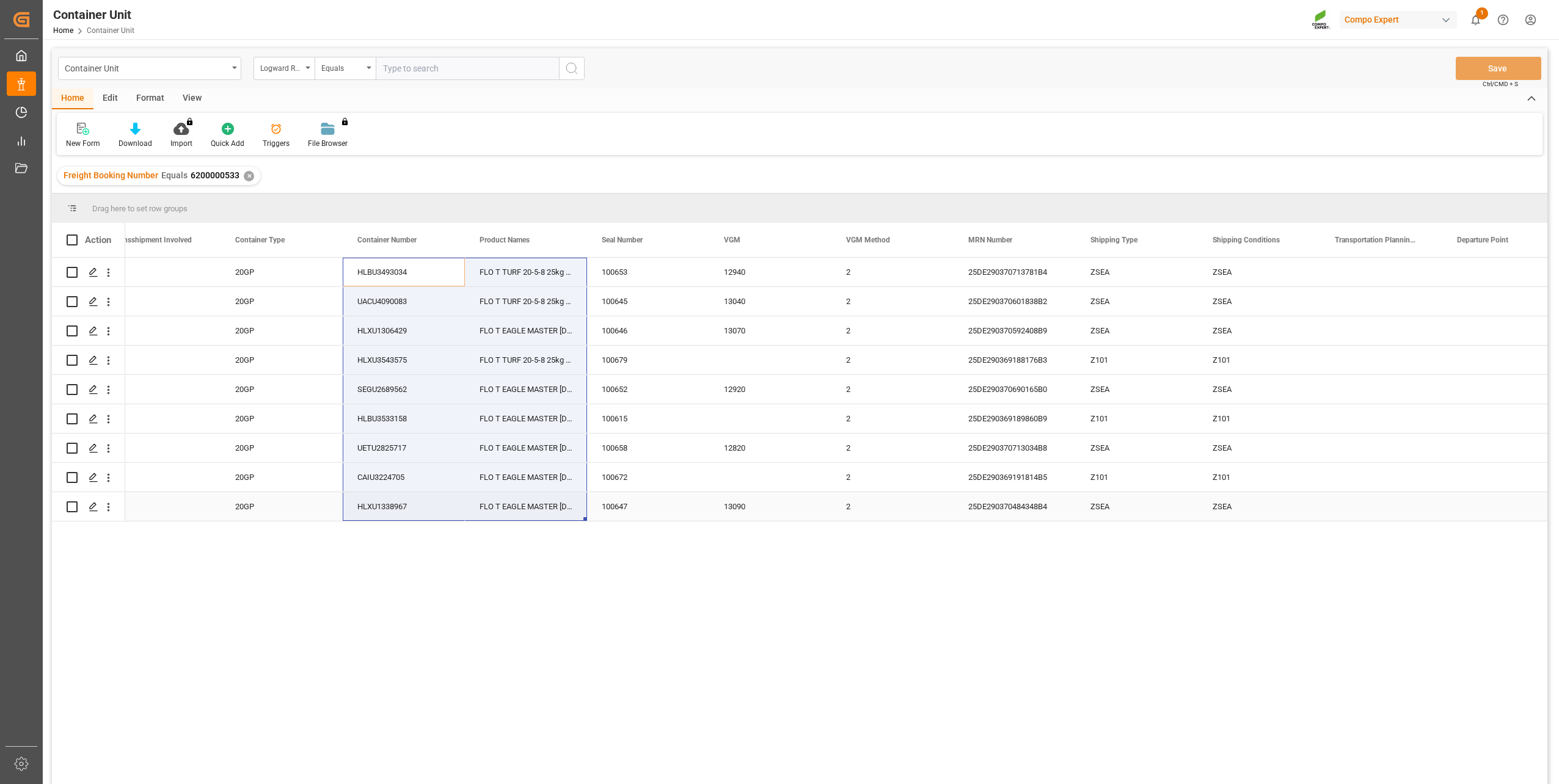
drag, startPoint x: 392, startPoint y: 269, endPoint x: 520, endPoint y: 518, distance: 280.0
click at [472, 341] on span "Copy with Headers" at bounding box center [469, 341] width 95 height 23
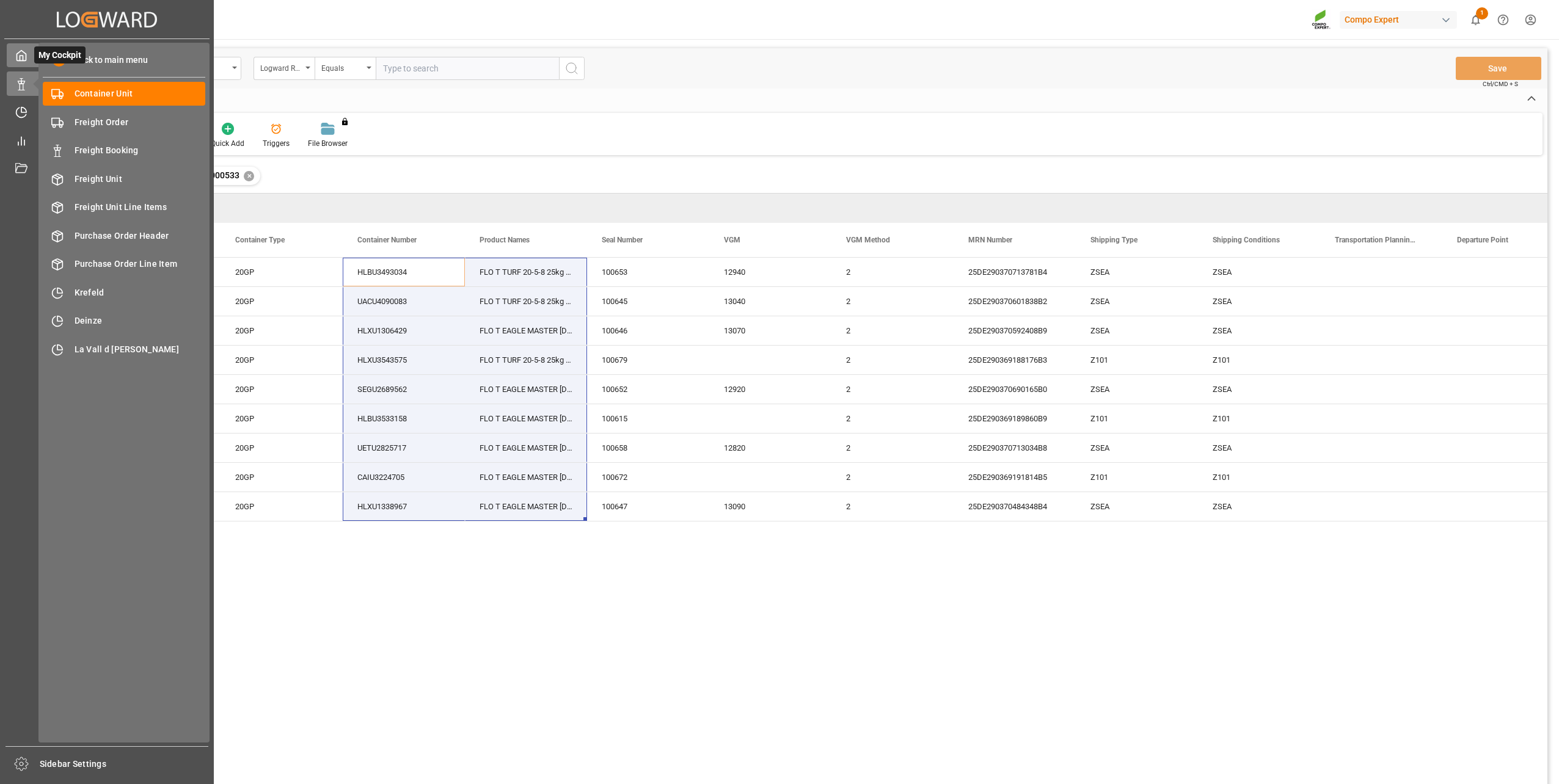
click at [13, 51] on div at bounding box center [16, 55] width 21 height 13
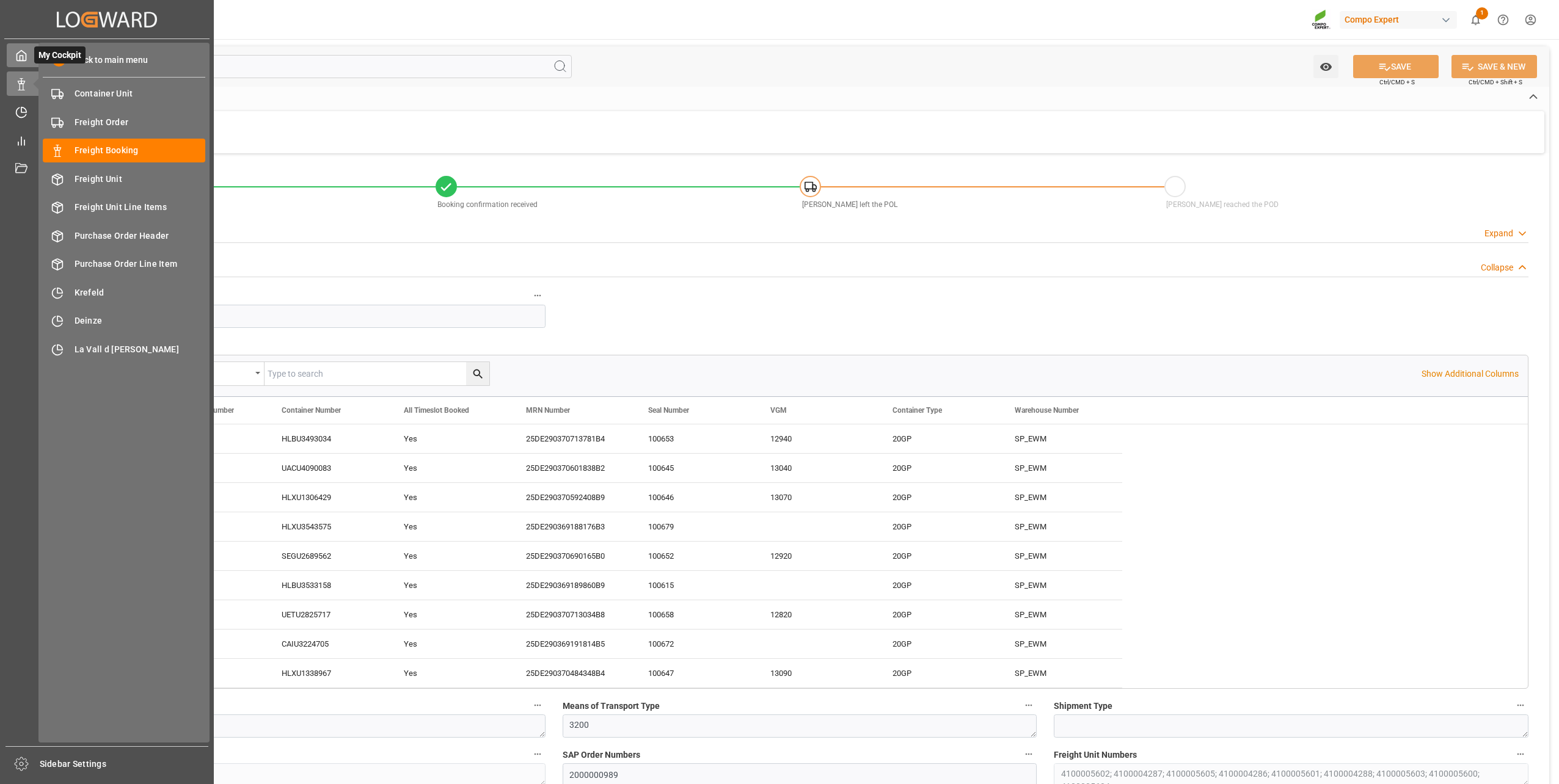
scroll to position [183, 0]
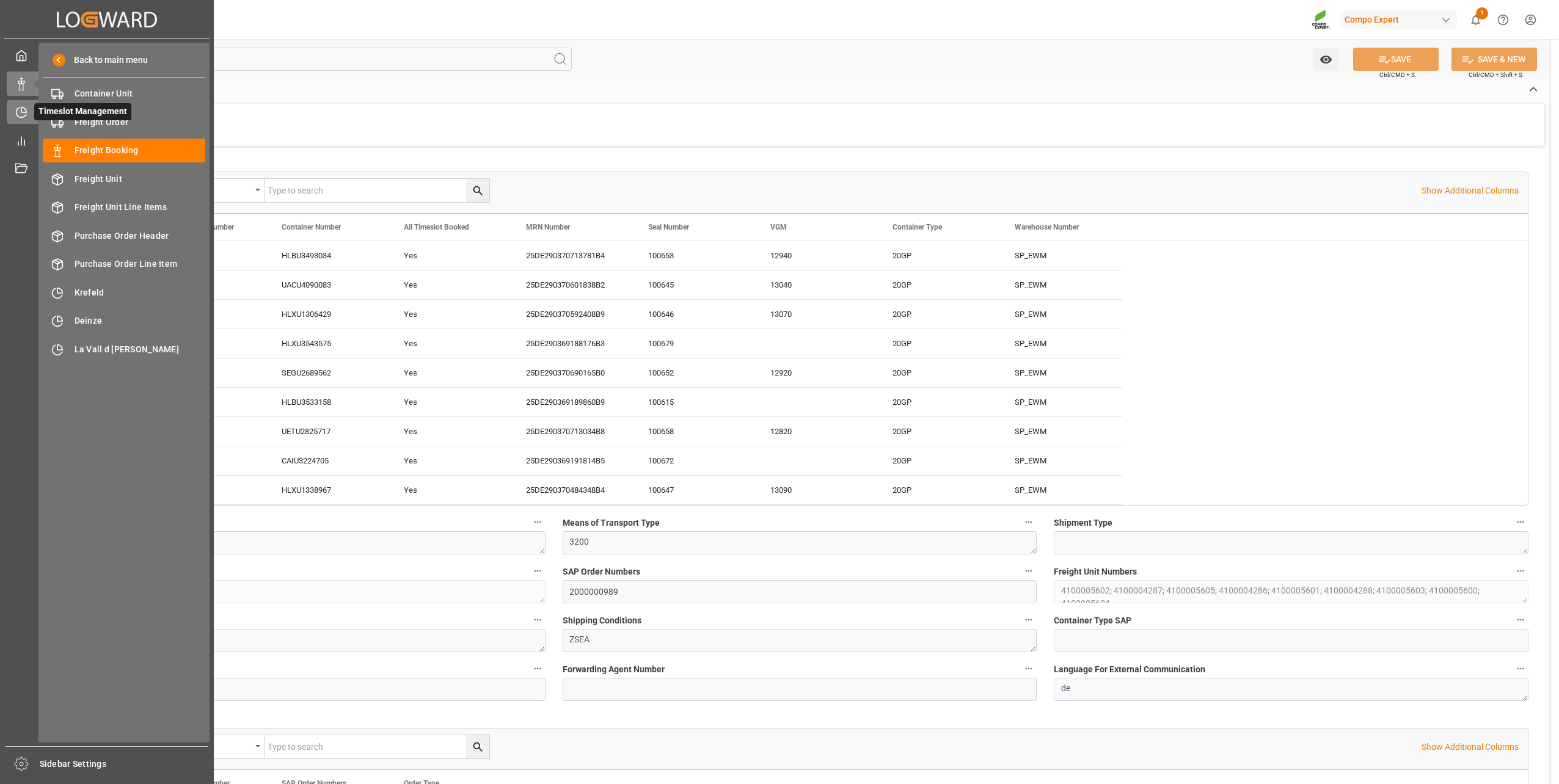
click at [16, 110] on icon at bounding box center [21, 112] width 12 height 12
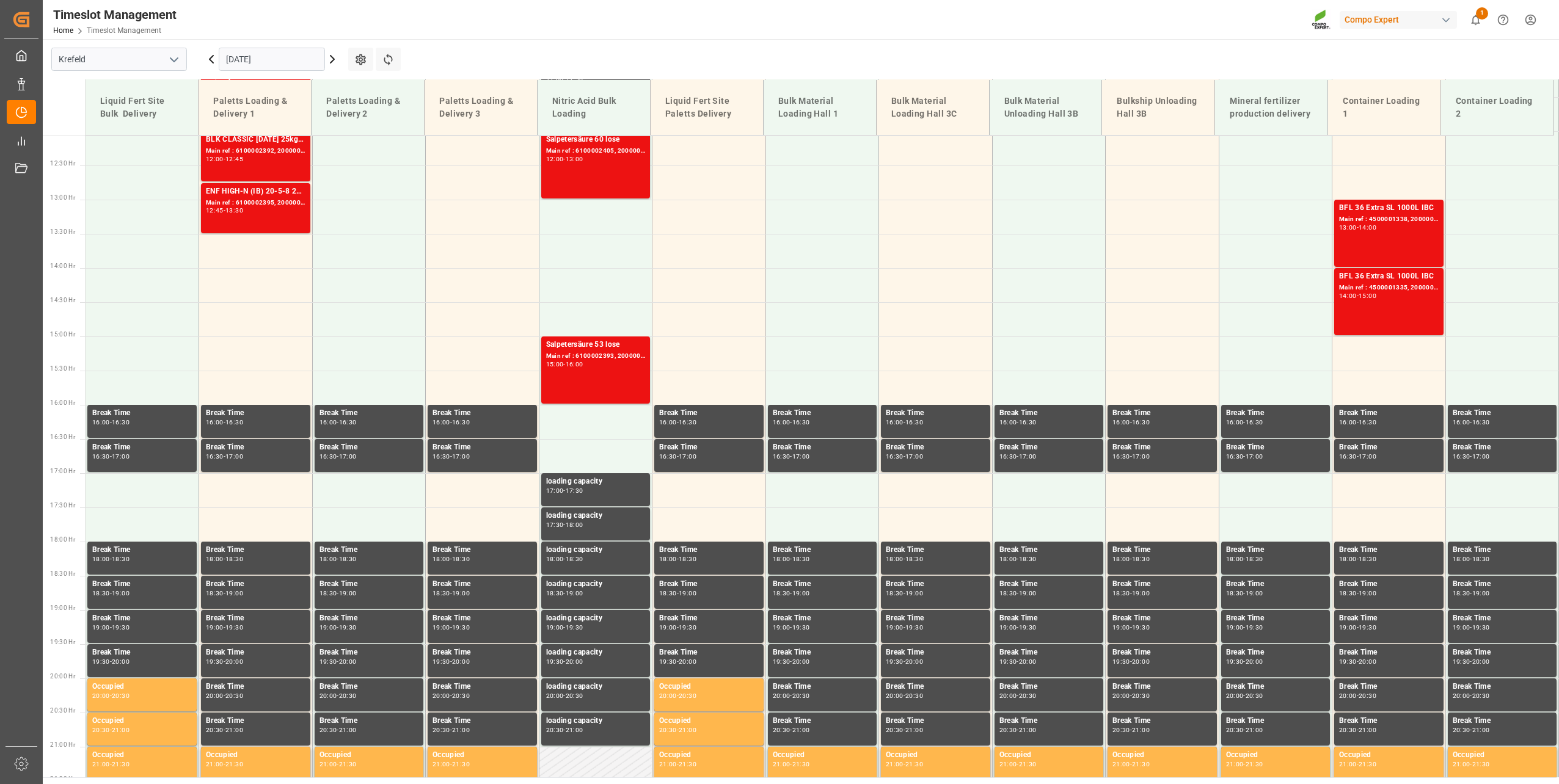
scroll to position [825, 0]
